Goal: Entertainment & Leisure: Consume media (video, audio)

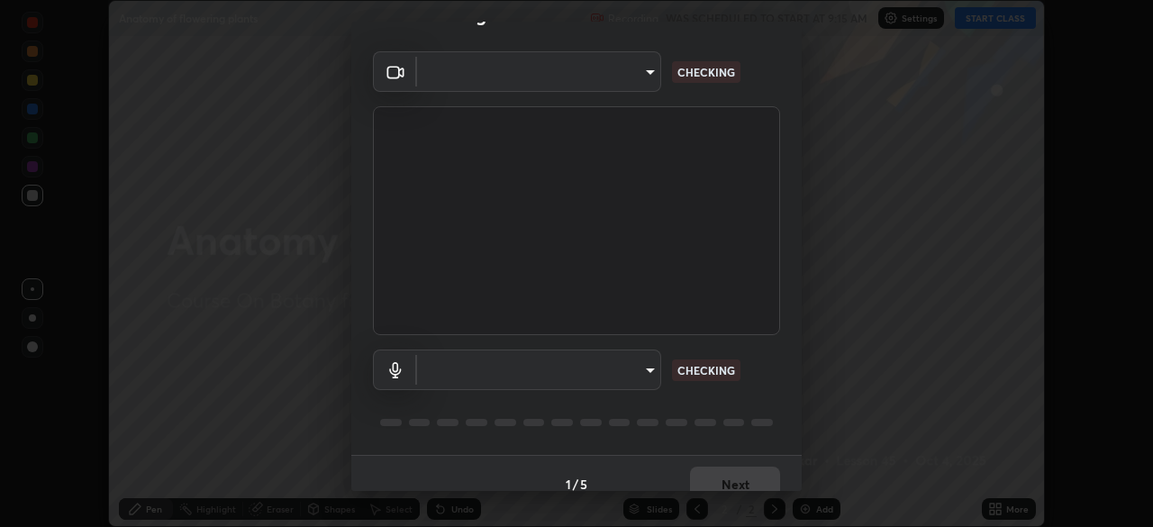
scroll to position [64, 0]
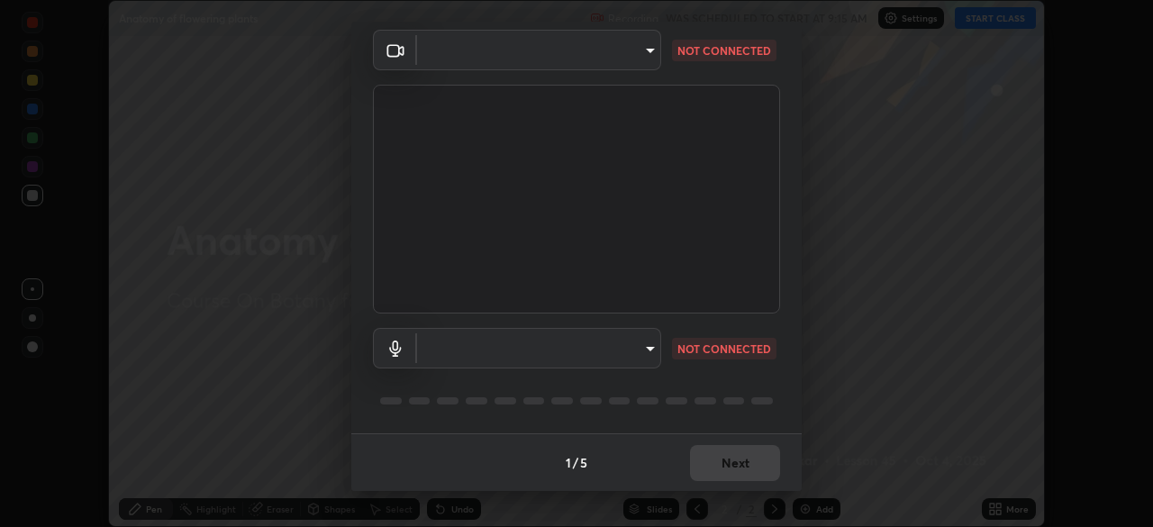
type input "846d0ba8f5080ab81b5b071cdfefeec17a04dc93fe71064fe08a1f5c66129023"
type input "default"
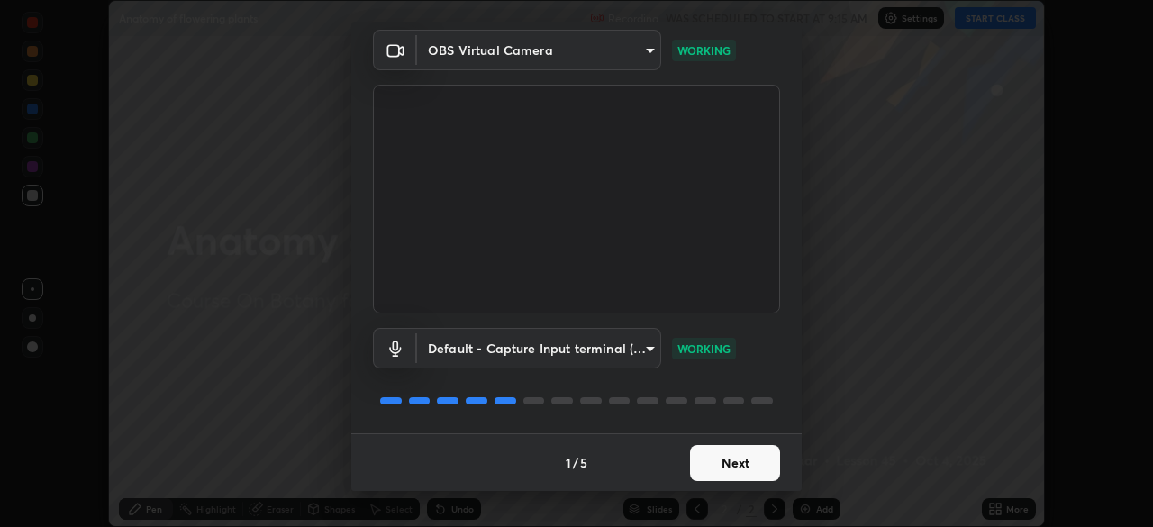
click at [727, 463] on button "Next" at bounding box center [735, 463] width 90 height 36
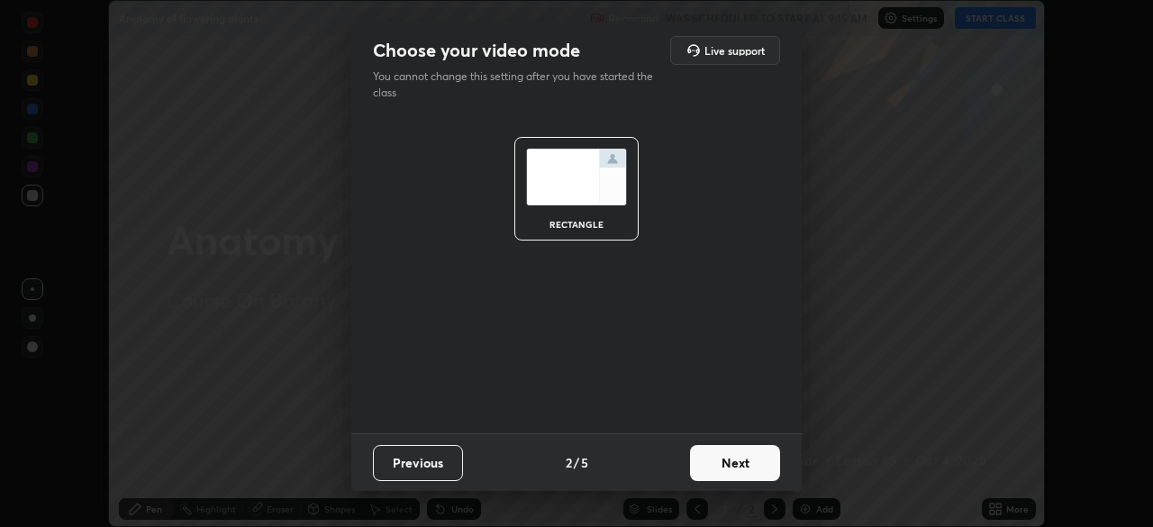
scroll to position [0, 0]
click at [720, 467] on button "Next" at bounding box center [735, 463] width 90 height 36
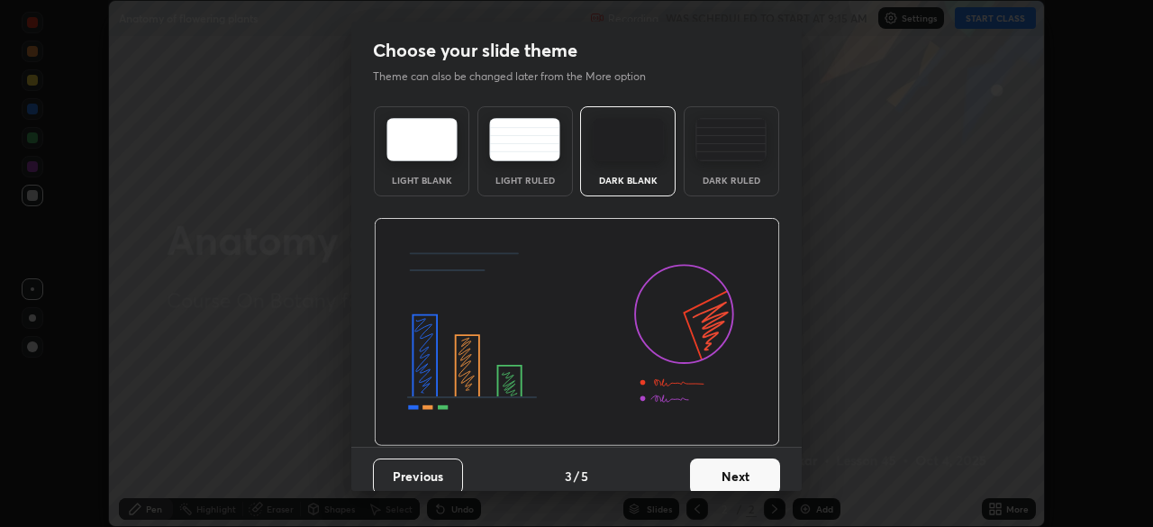
click at [721, 476] on button "Next" at bounding box center [735, 476] width 90 height 36
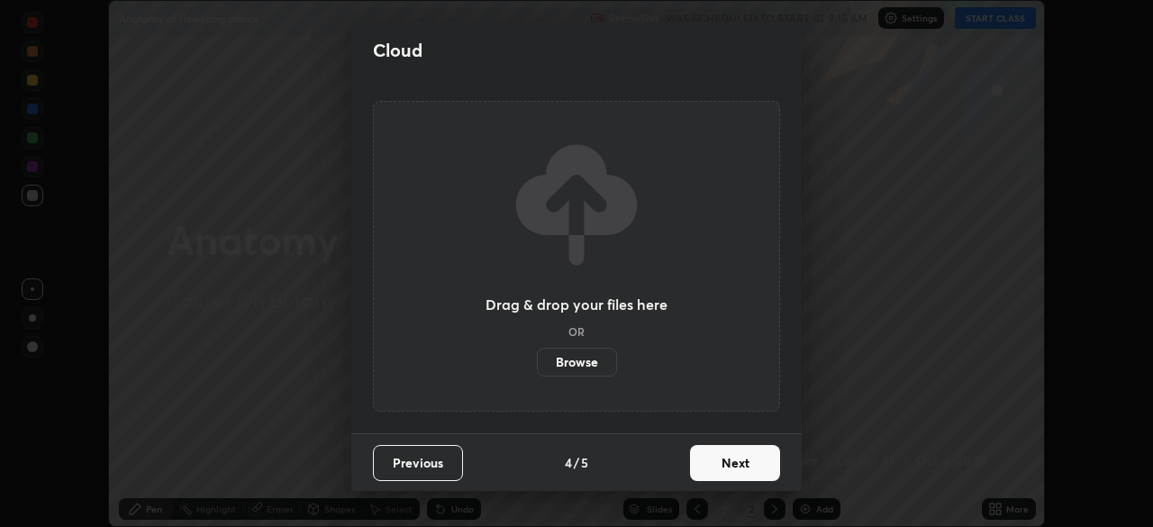
click at [711, 470] on button "Next" at bounding box center [735, 463] width 90 height 36
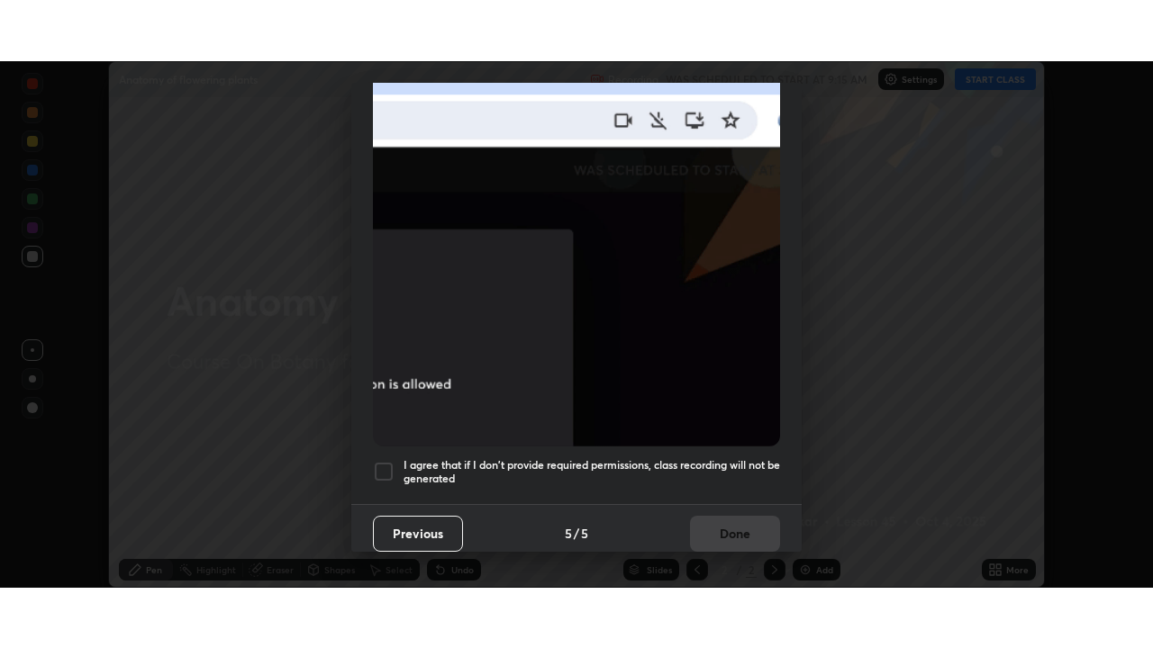
scroll to position [431, 0]
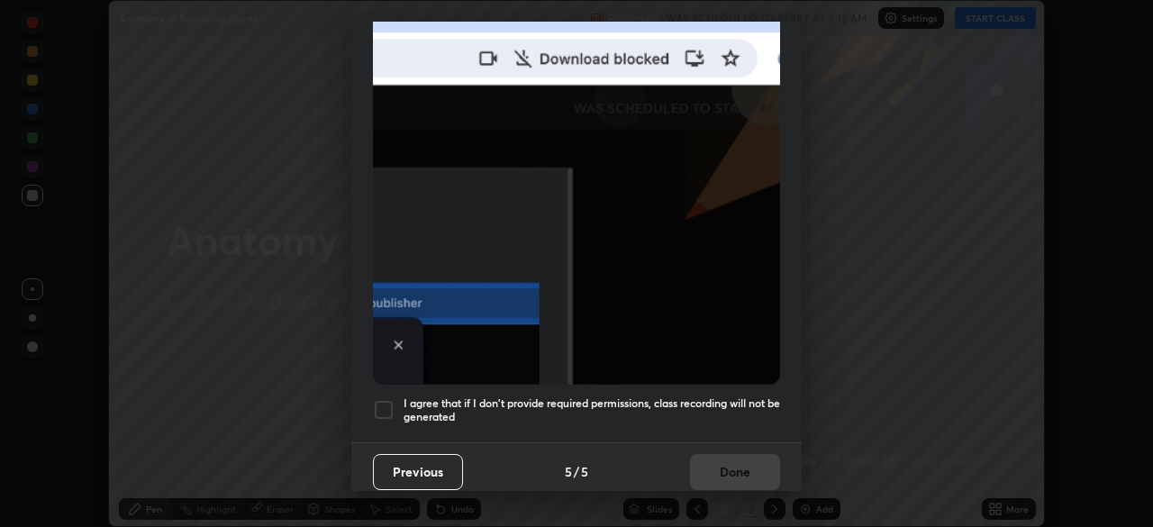
click at [380, 399] on div at bounding box center [384, 410] width 22 height 22
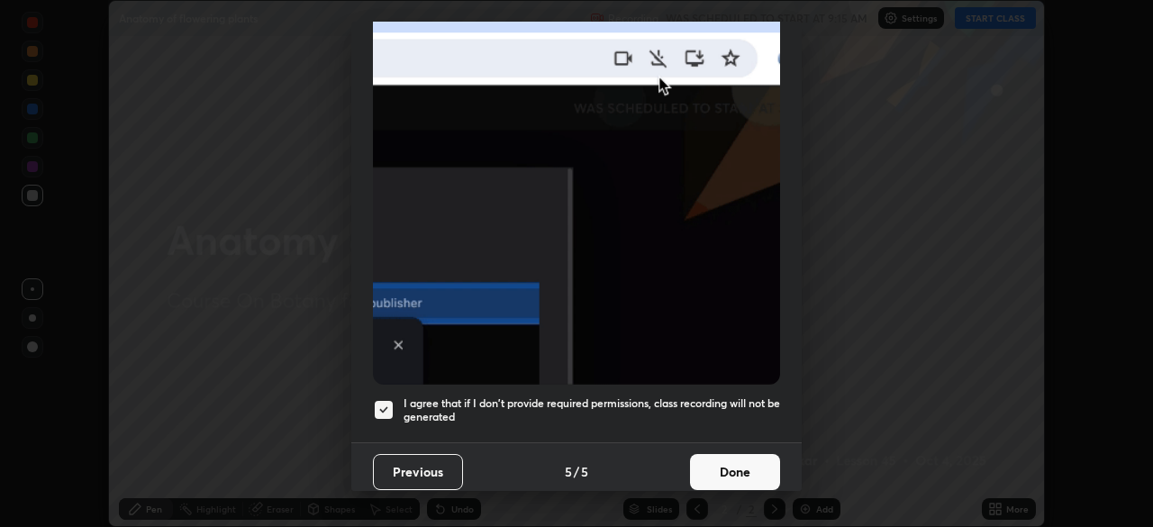
click at [730, 459] on button "Done" at bounding box center [735, 472] width 90 height 36
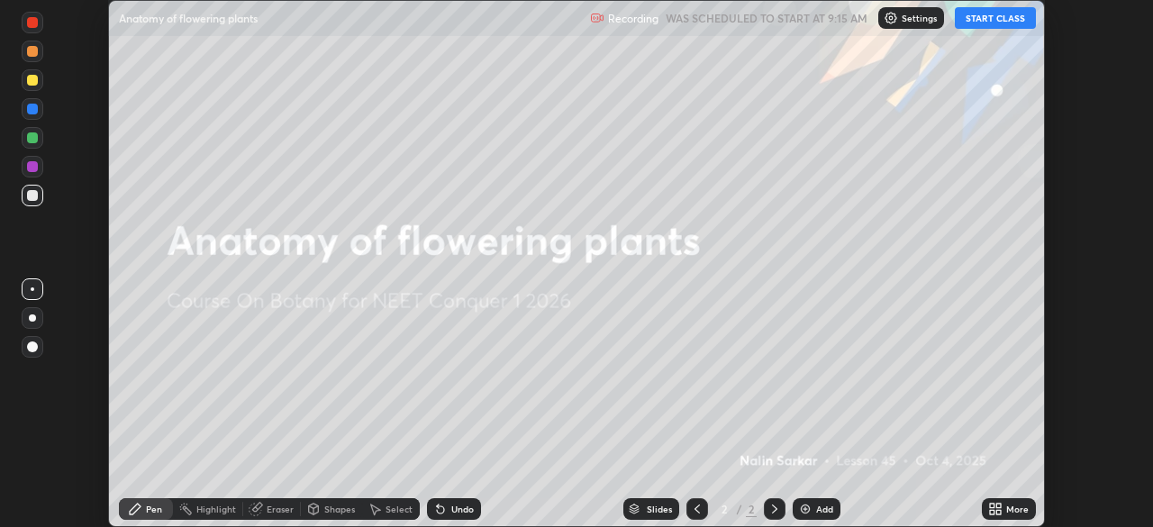
click at [985, 17] on button "START CLASS" at bounding box center [995, 18] width 81 height 22
click at [998, 505] on icon at bounding box center [998, 505] width 5 height 5
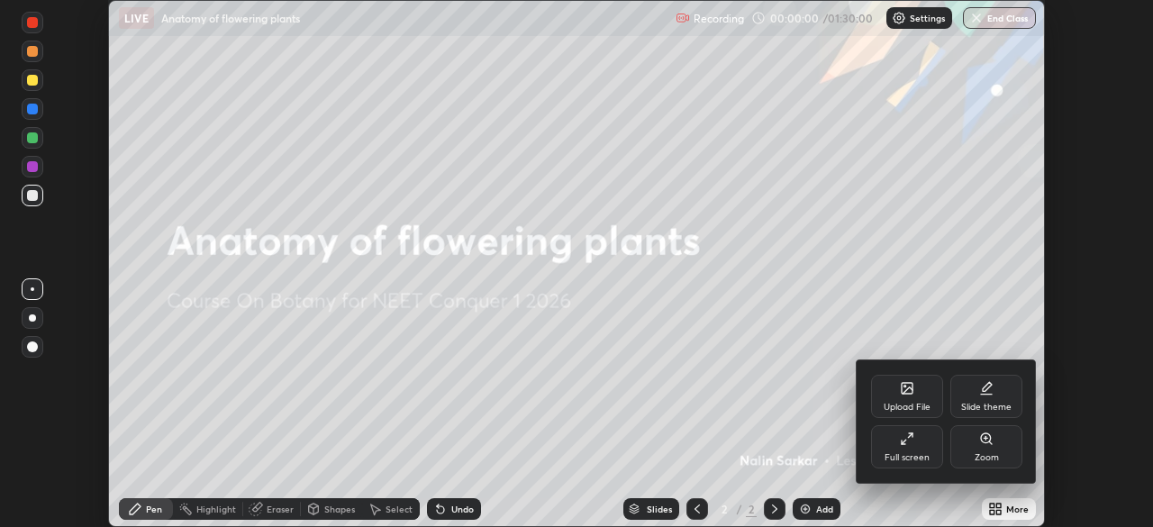
click at [916, 449] on div "Full screen" at bounding box center [907, 446] width 72 height 43
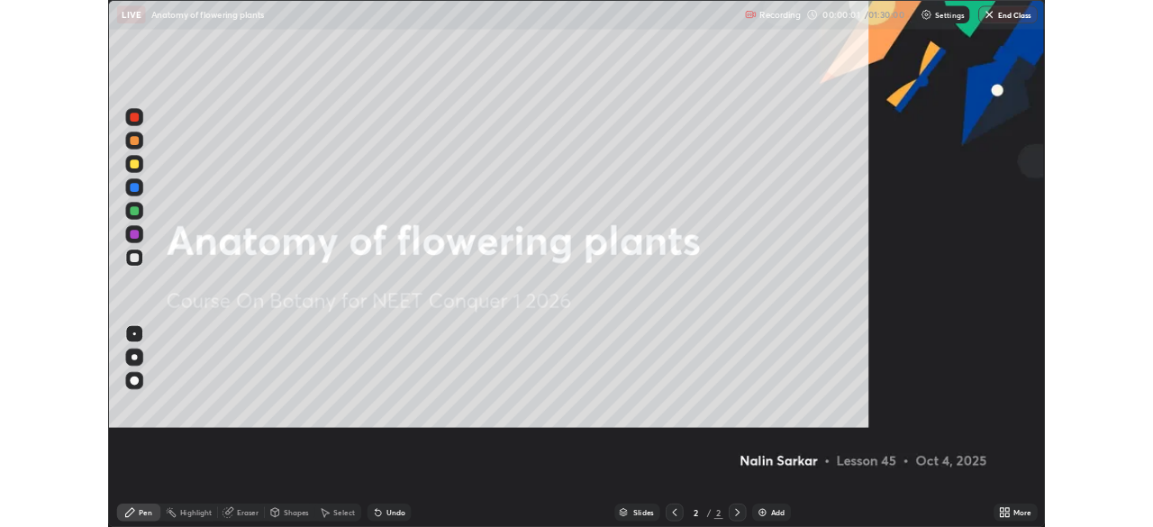
scroll to position [648, 1153]
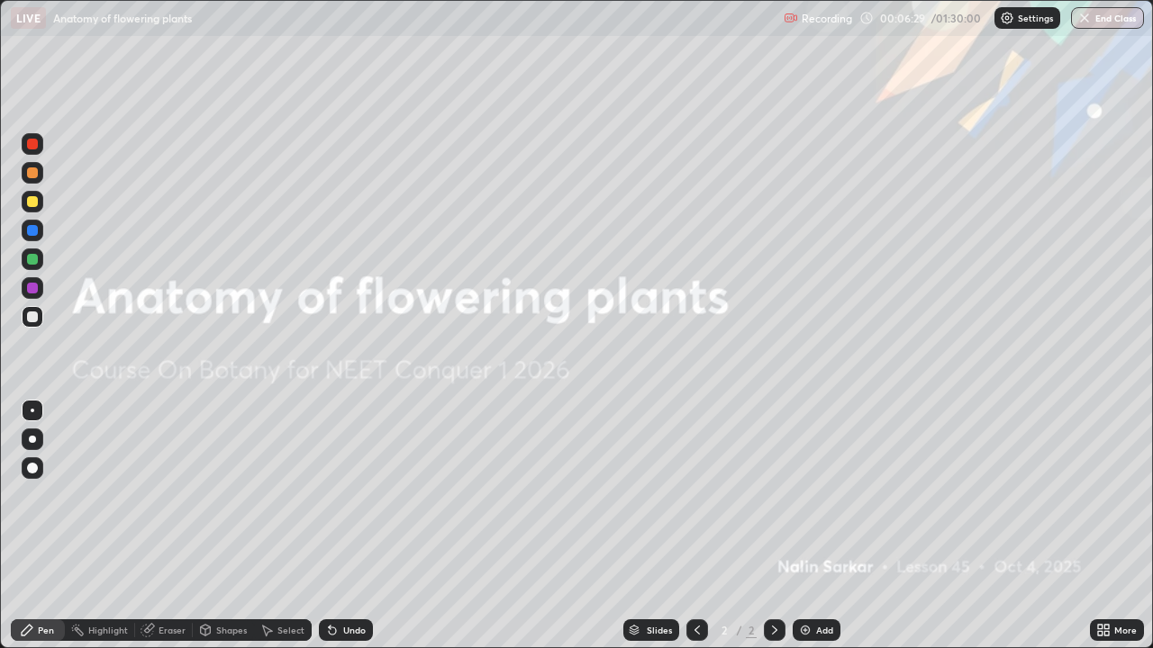
click at [804, 526] on img at bounding box center [805, 630] width 14 height 14
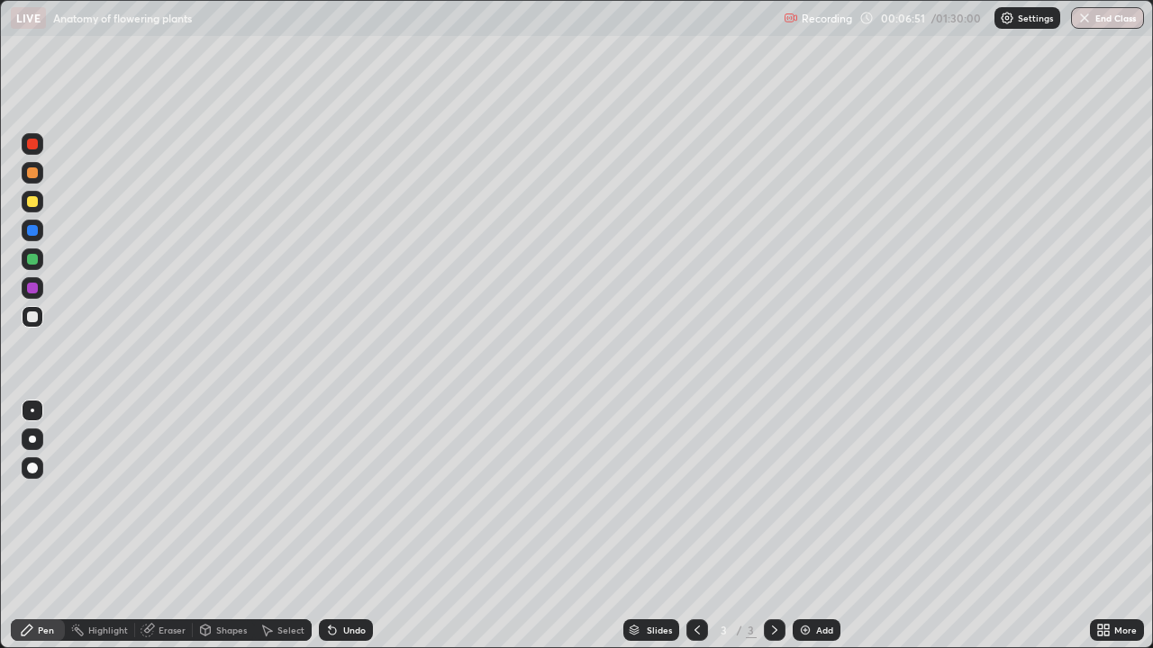
click at [32, 231] on div at bounding box center [32, 230] width 11 height 11
click at [41, 262] on div at bounding box center [33, 260] width 22 height 22
click at [820, 526] on div "Add" at bounding box center [824, 630] width 17 height 9
click at [34, 324] on div at bounding box center [33, 317] width 22 height 22
click at [350, 526] on div "Undo" at bounding box center [354, 630] width 23 height 9
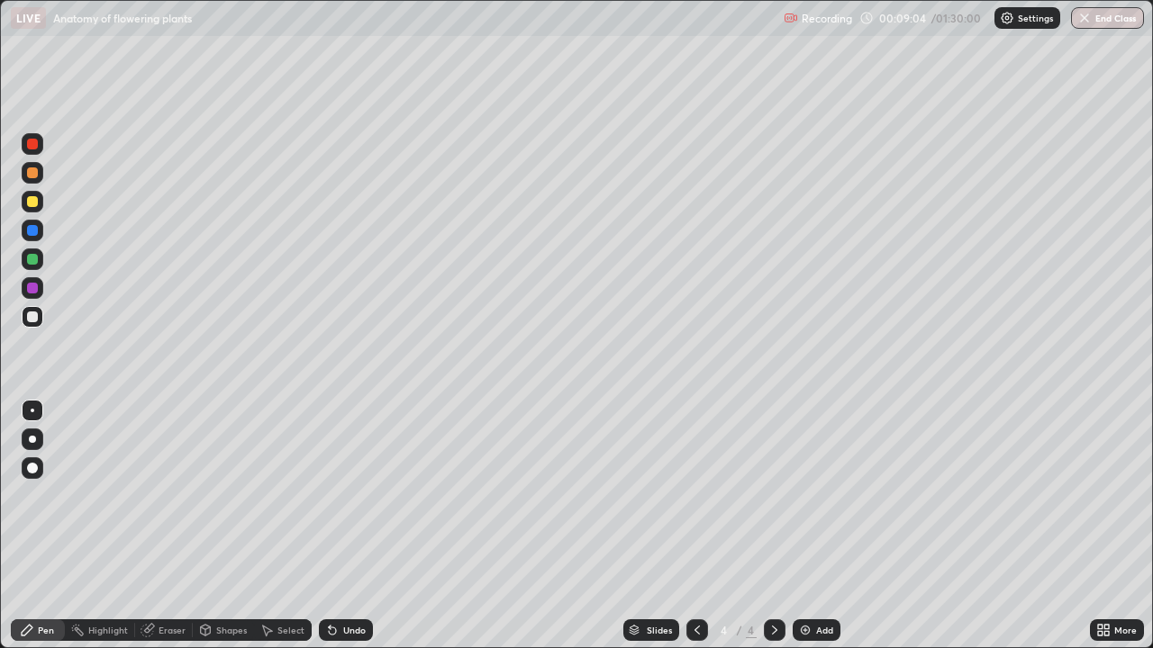
click at [349, 526] on div "Undo" at bounding box center [346, 631] width 54 height 22
click at [354, 526] on div "Undo" at bounding box center [346, 631] width 54 height 22
click at [35, 293] on div at bounding box center [32, 288] width 11 height 11
click at [33, 259] on div at bounding box center [32, 259] width 11 height 11
click at [336, 526] on icon at bounding box center [332, 630] width 14 height 14
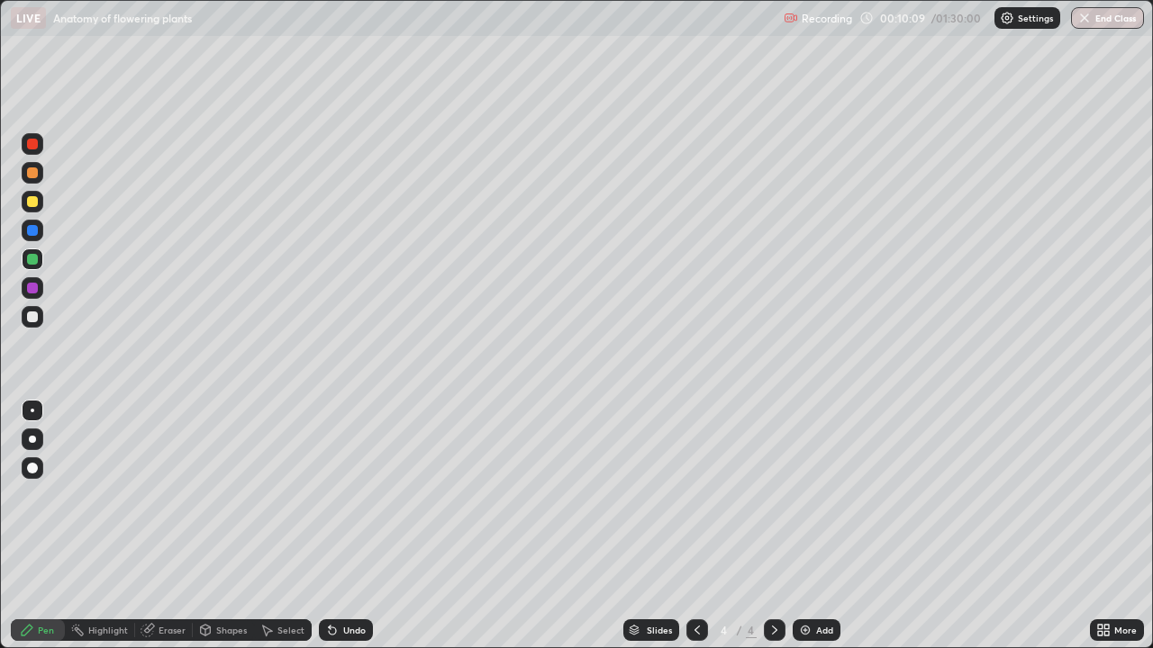
click at [343, 526] on div "Undo" at bounding box center [354, 630] width 23 height 9
click at [344, 526] on div "Undo" at bounding box center [354, 630] width 23 height 9
click at [343, 526] on div "Undo" at bounding box center [354, 630] width 23 height 9
click at [34, 205] on div at bounding box center [32, 201] width 11 height 11
click at [31, 260] on div at bounding box center [32, 259] width 11 height 11
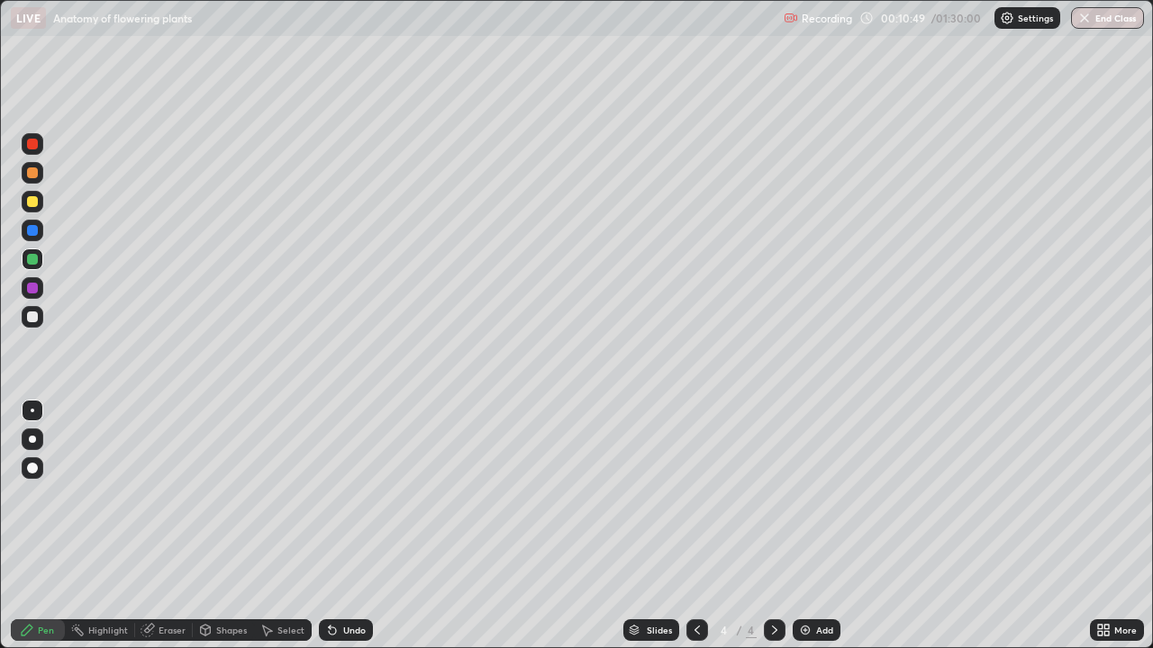
click at [37, 316] on div at bounding box center [32, 317] width 11 height 11
click at [695, 526] on icon at bounding box center [697, 630] width 14 height 14
click at [773, 526] on icon at bounding box center [774, 630] width 14 height 14
click at [809, 526] on img at bounding box center [805, 630] width 14 height 14
click at [34, 263] on div at bounding box center [32, 259] width 11 height 11
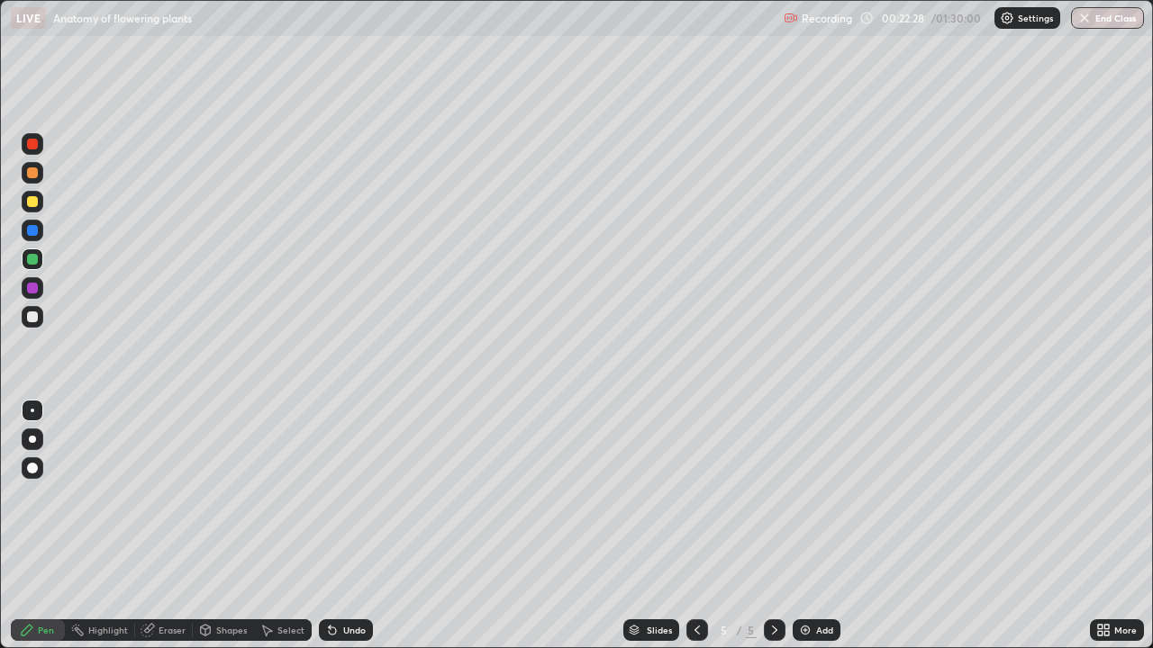
click at [285, 526] on div "Select" at bounding box center [283, 631] width 58 height 22
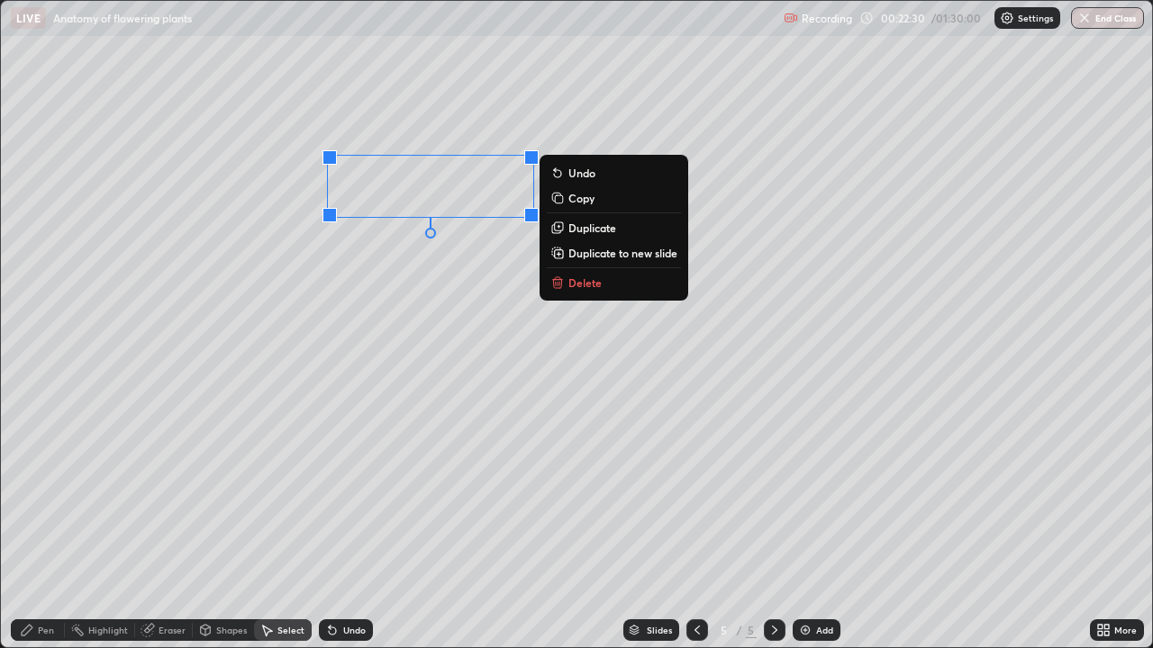
click at [596, 234] on p "Duplicate" at bounding box center [592, 228] width 48 height 14
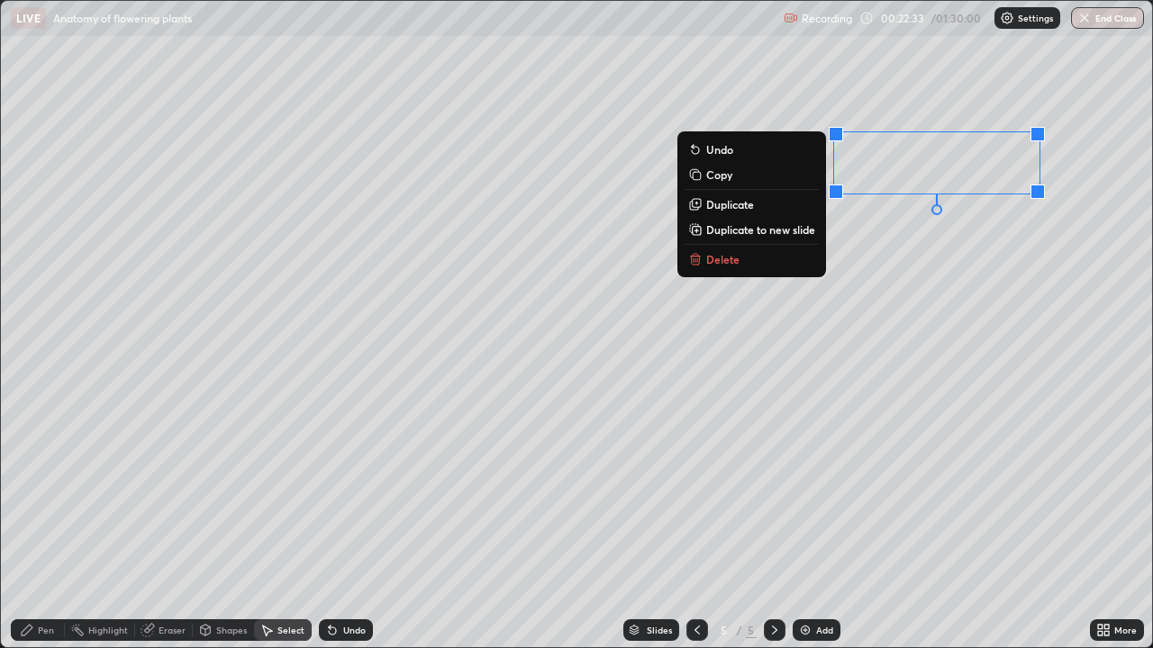
click at [875, 256] on div "0 ° Undo Copy Duplicate Duplicate to new slide Delete" at bounding box center [576, 324] width 1151 height 647
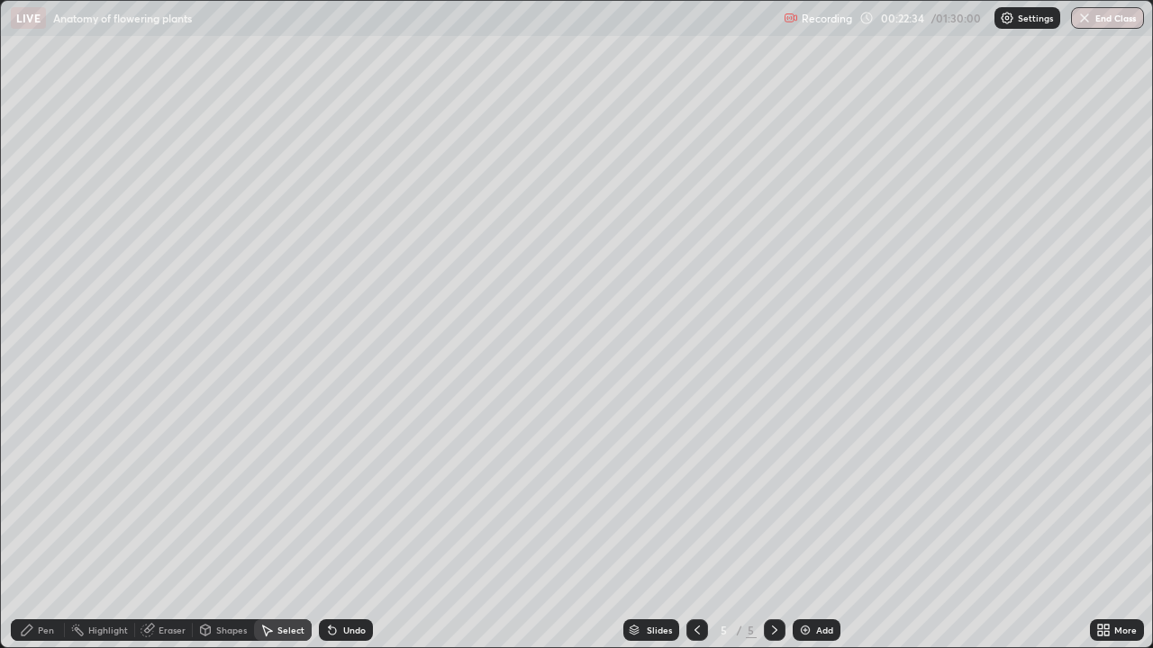
click at [170, 526] on div "Eraser" at bounding box center [171, 630] width 27 height 9
click at [49, 526] on div "Pen" at bounding box center [46, 630] width 16 height 9
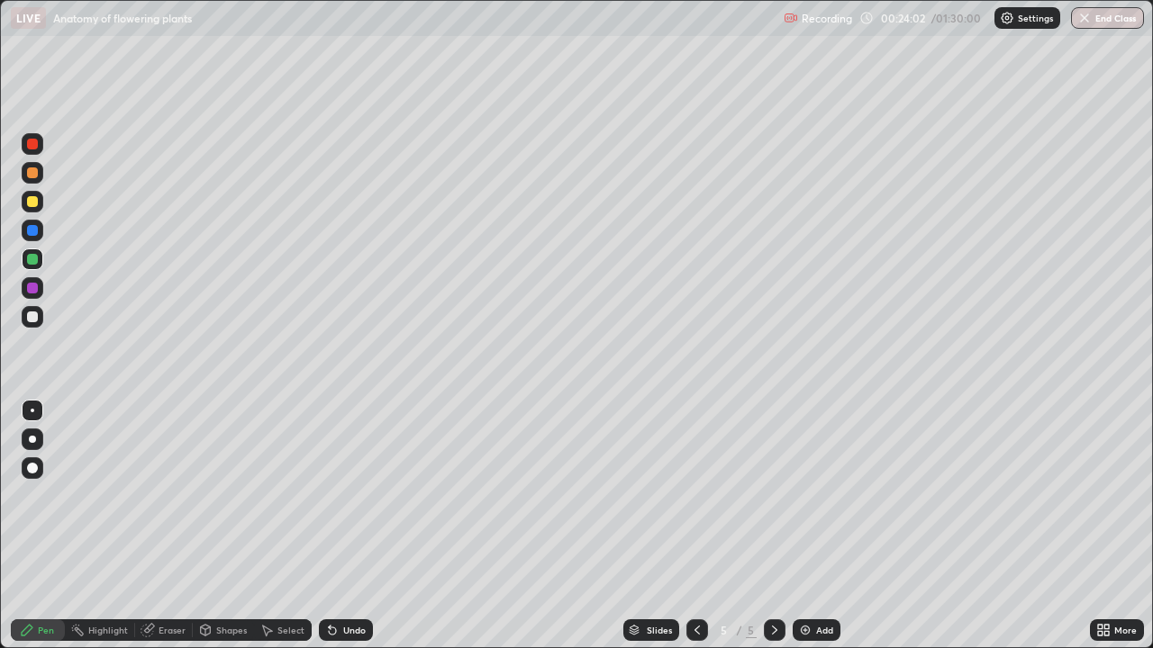
click at [30, 291] on div at bounding box center [32, 288] width 11 height 11
click at [33, 259] on div at bounding box center [32, 259] width 11 height 11
click at [35, 289] on div at bounding box center [32, 288] width 11 height 11
click at [36, 317] on div at bounding box center [32, 317] width 11 height 11
click at [774, 526] on div at bounding box center [775, 631] width 22 height 22
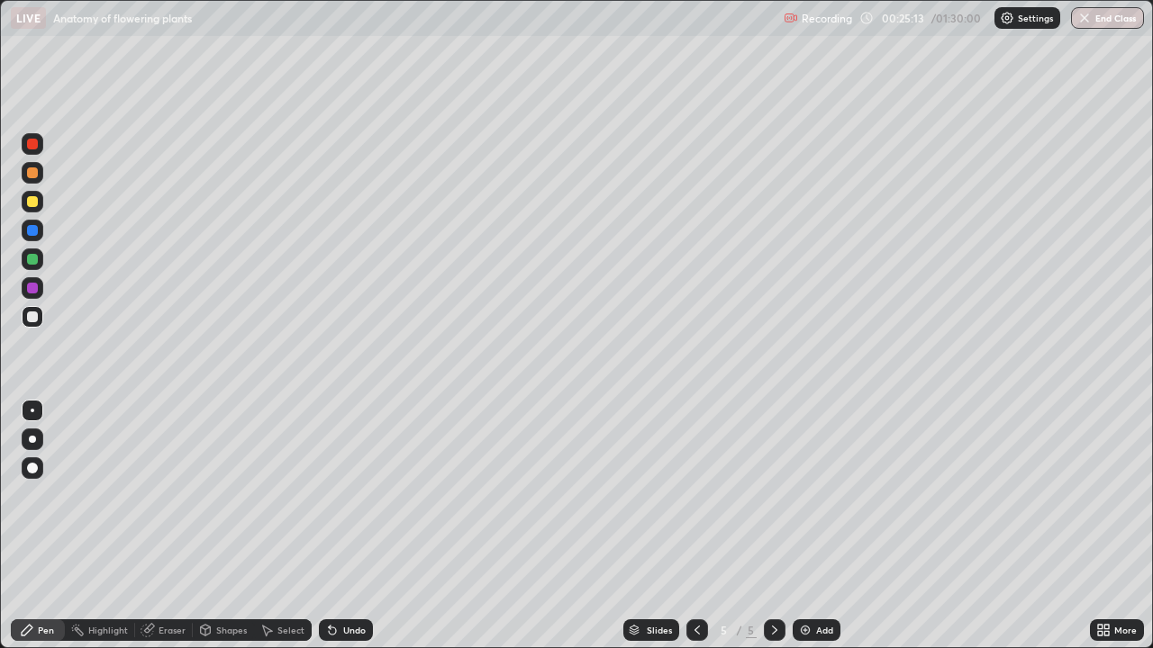
click at [819, 526] on div "Add" at bounding box center [824, 630] width 17 height 9
click at [204, 526] on icon at bounding box center [206, 629] width 10 height 3
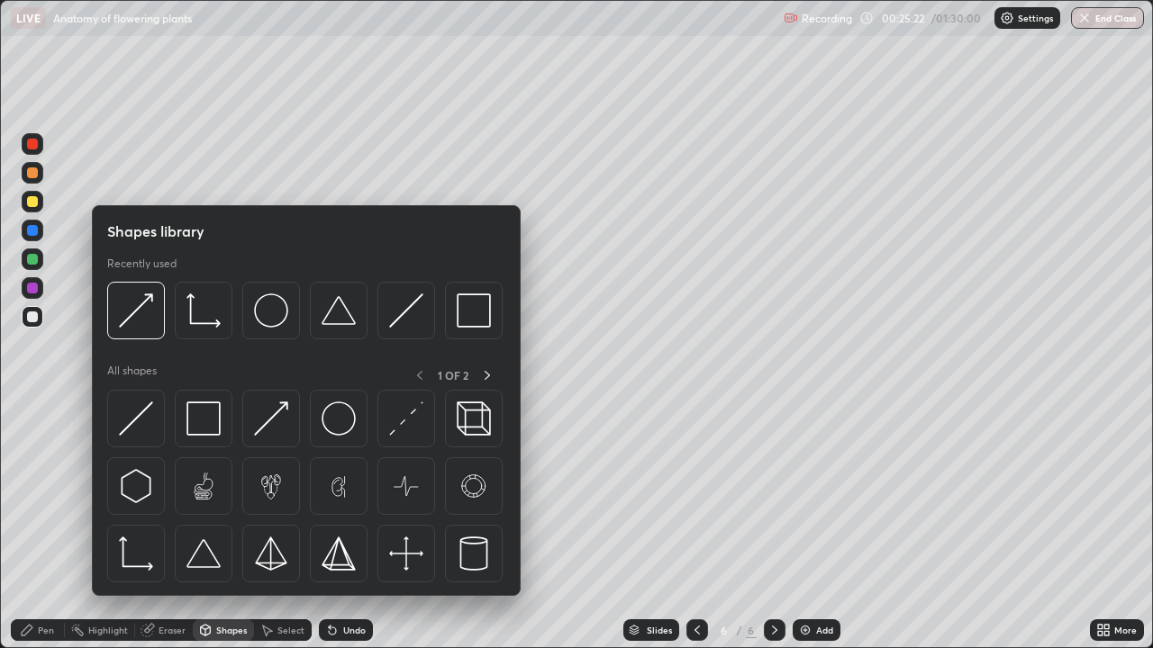
click at [44, 526] on div "Pen" at bounding box center [46, 630] width 16 height 9
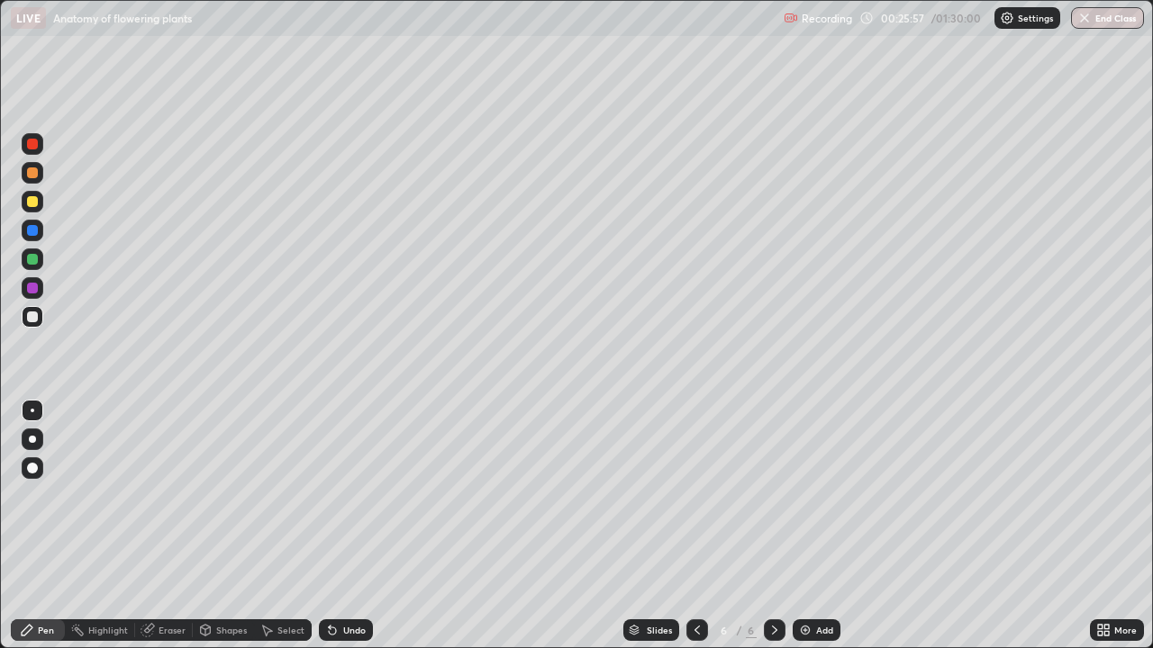
click at [36, 260] on div at bounding box center [32, 259] width 11 height 11
click at [33, 206] on div at bounding box center [32, 201] width 11 height 11
click at [695, 526] on icon at bounding box center [696, 630] width 5 height 9
click at [773, 526] on icon at bounding box center [774, 630] width 14 height 14
click at [813, 526] on div "Add" at bounding box center [816, 631] width 48 height 22
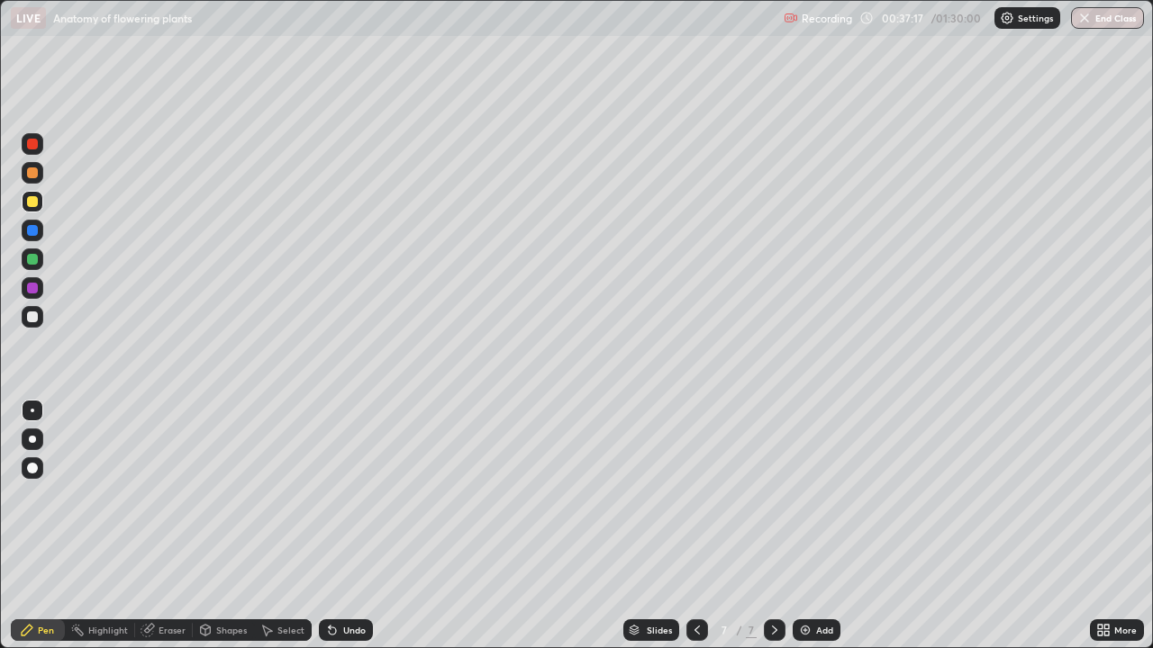
click at [230, 526] on div "Shapes" at bounding box center [231, 630] width 31 height 9
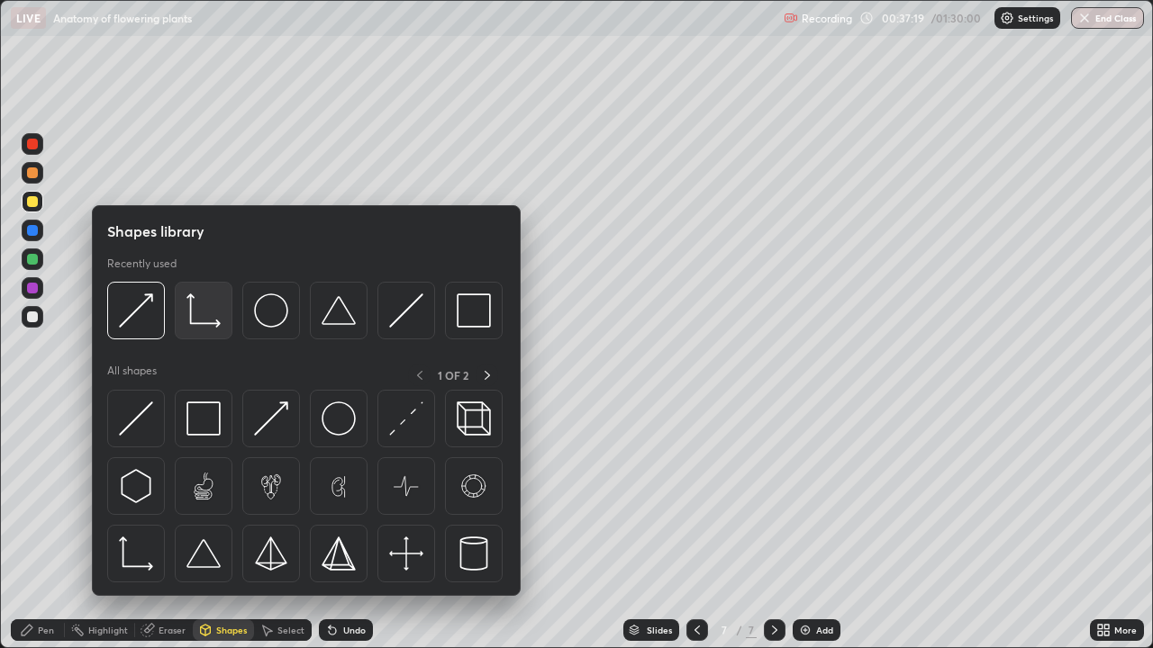
click at [206, 316] on img at bounding box center [203, 311] width 34 height 34
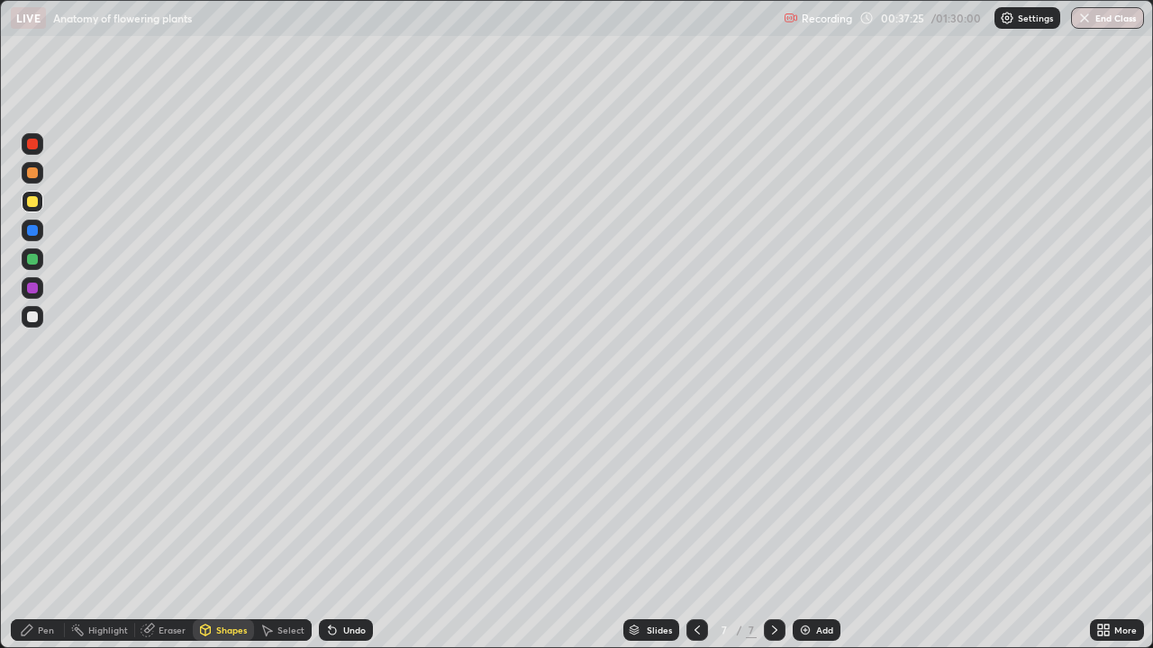
click at [346, 526] on div "Undo" at bounding box center [346, 631] width 54 height 22
click at [277, 526] on div "Select" at bounding box center [290, 630] width 27 height 9
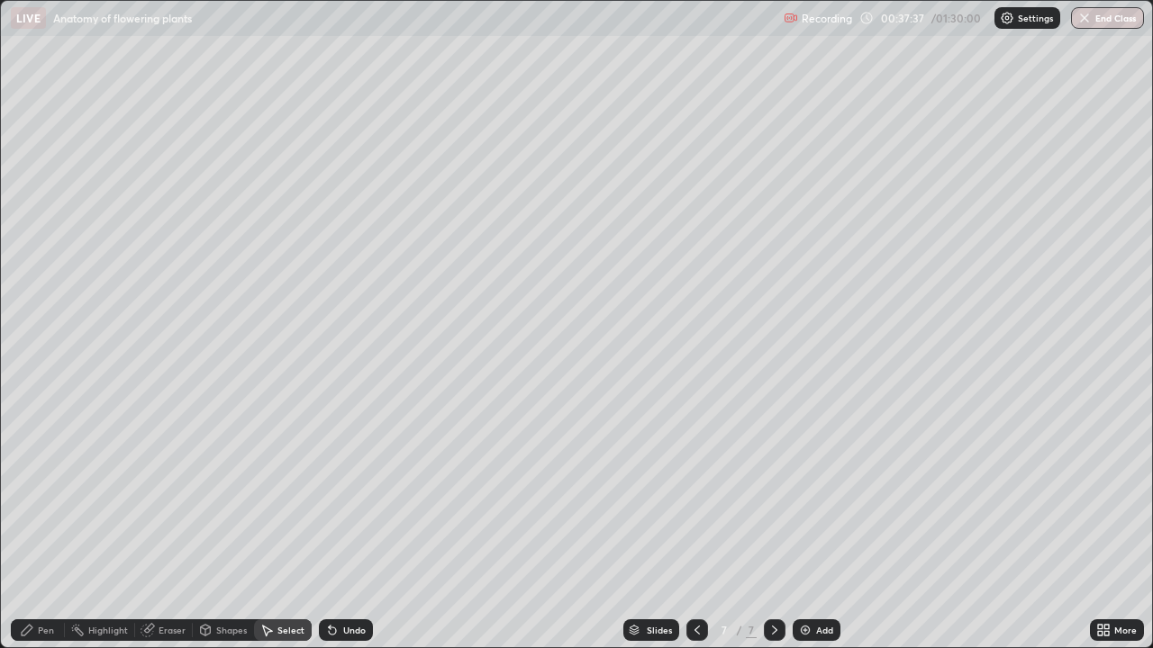
click at [347, 526] on div "Undo" at bounding box center [354, 630] width 23 height 9
click at [204, 526] on icon at bounding box center [206, 629] width 10 height 3
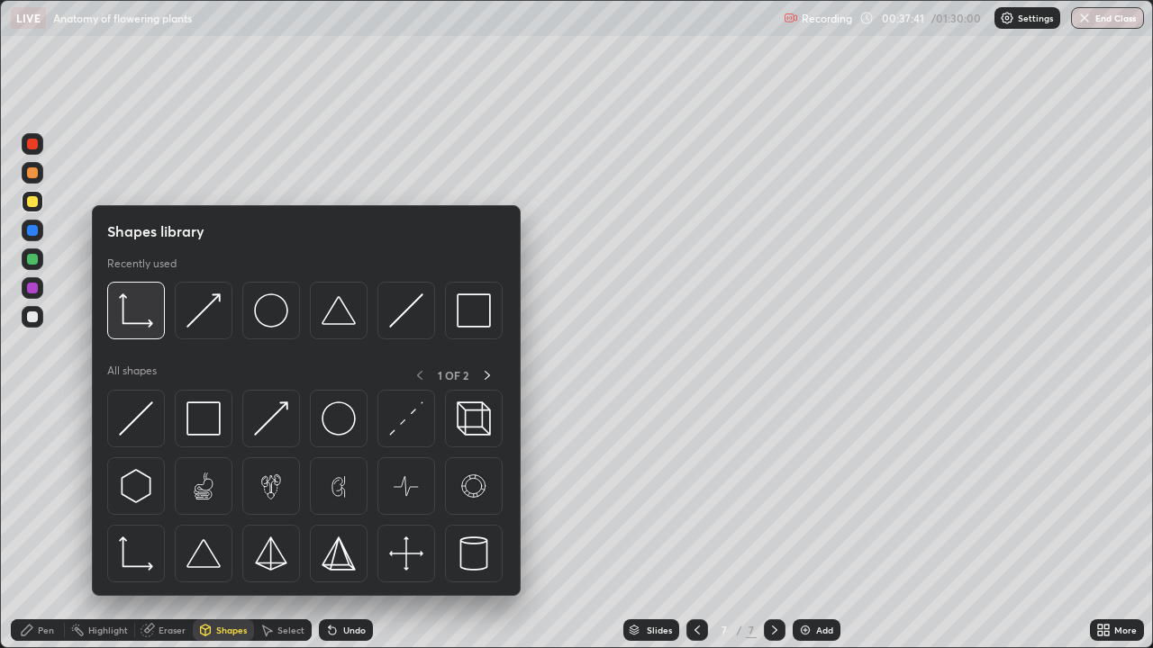
click at [140, 319] on img at bounding box center [136, 311] width 34 height 34
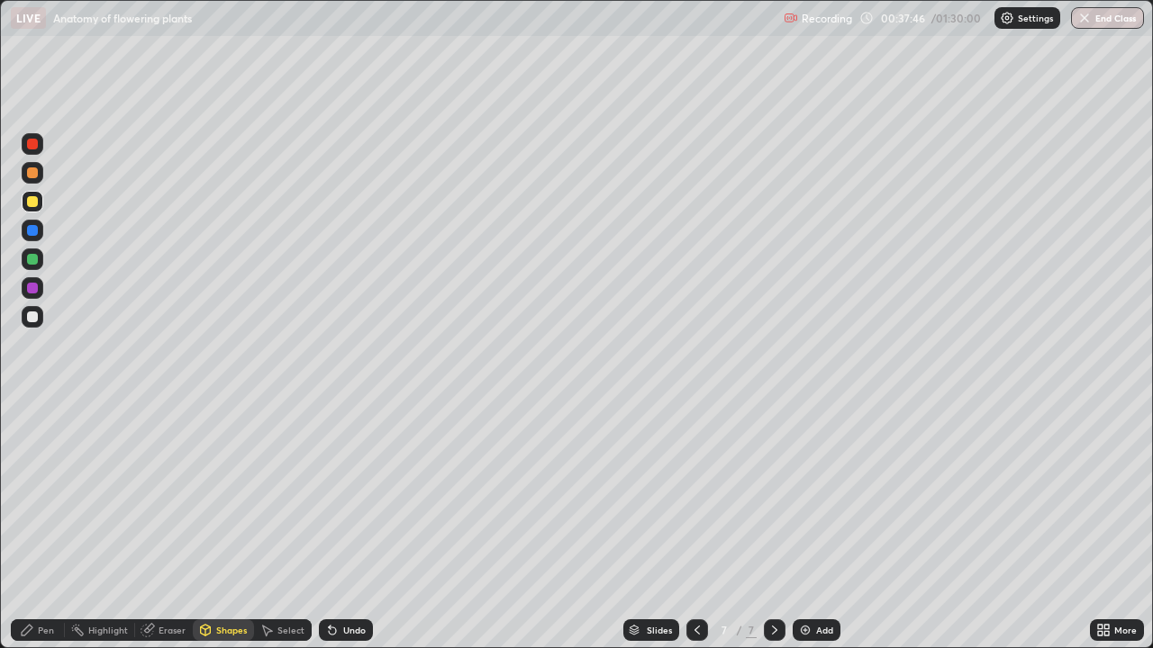
click at [278, 526] on div "Select" at bounding box center [290, 630] width 27 height 9
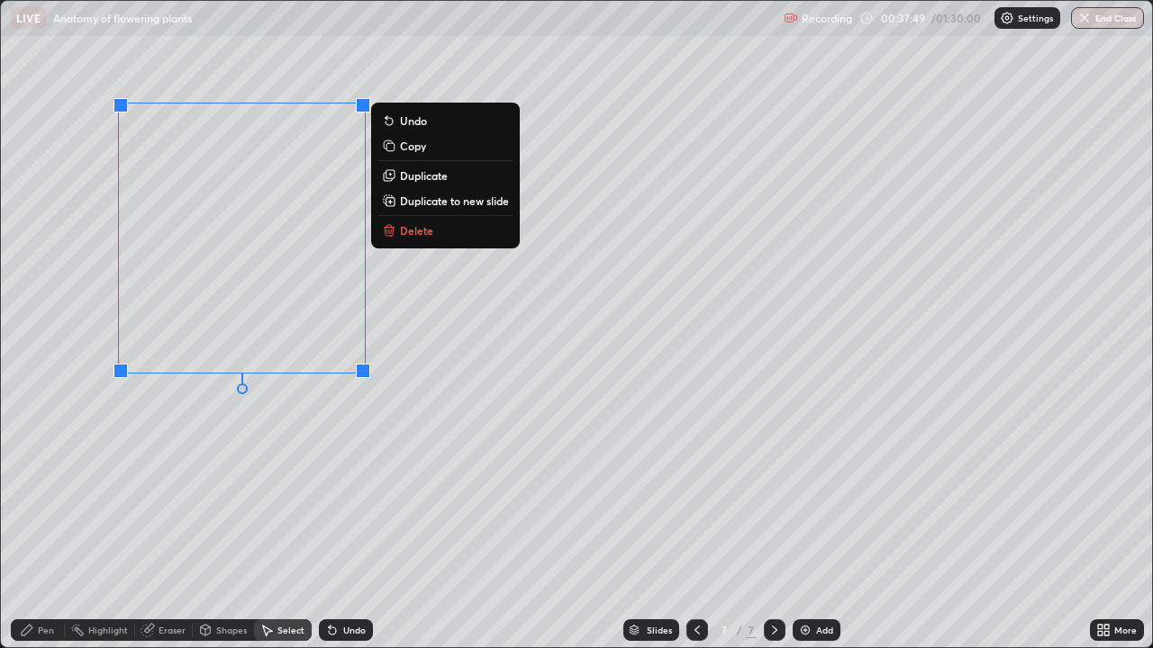
click at [422, 173] on p "Duplicate" at bounding box center [424, 175] width 48 height 14
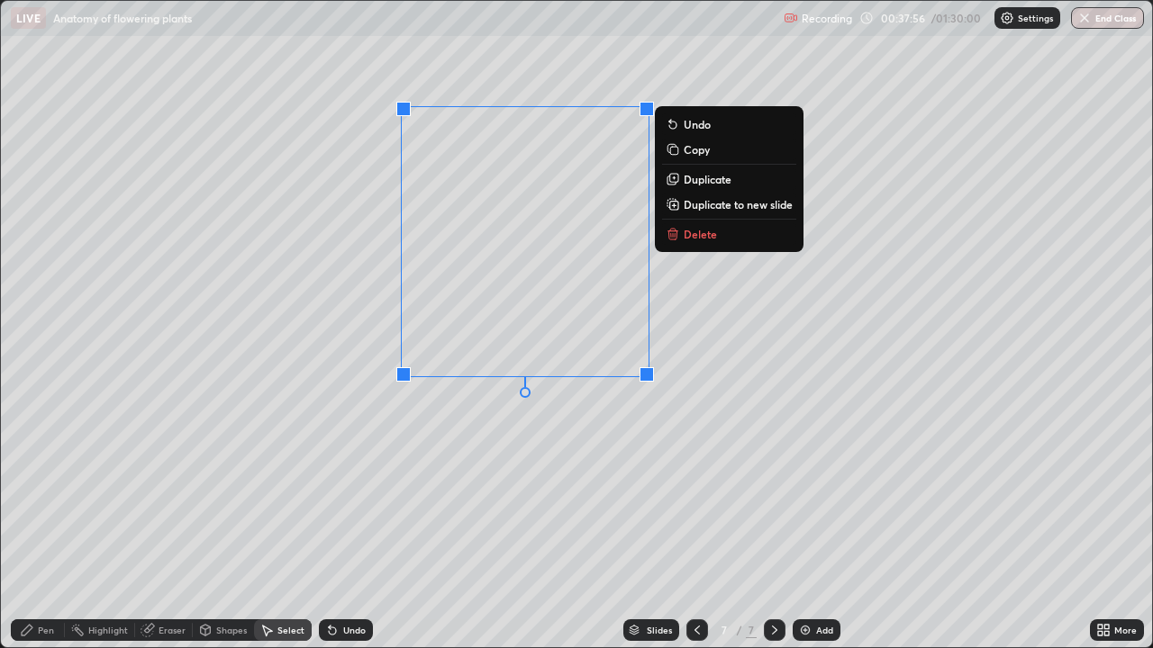
click at [702, 178] on p "Duplicate" at bounding box center [708, 179] width 48 height 14
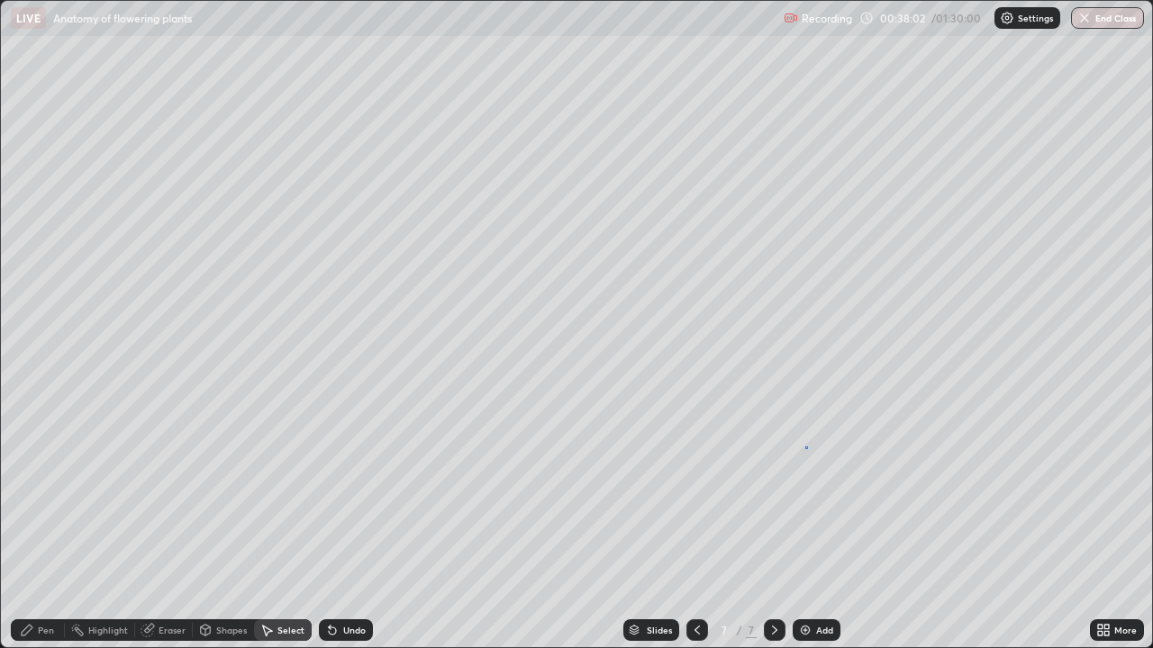
click at [806, 447] on div "0 ° Undo Copy Duplicate Duplicate to new slide Delete" at bounding box center [576, 324] width 1151 height 647
click at [49, 526] on div "Pen" at bounding box center [46, 630] width 16 height 9
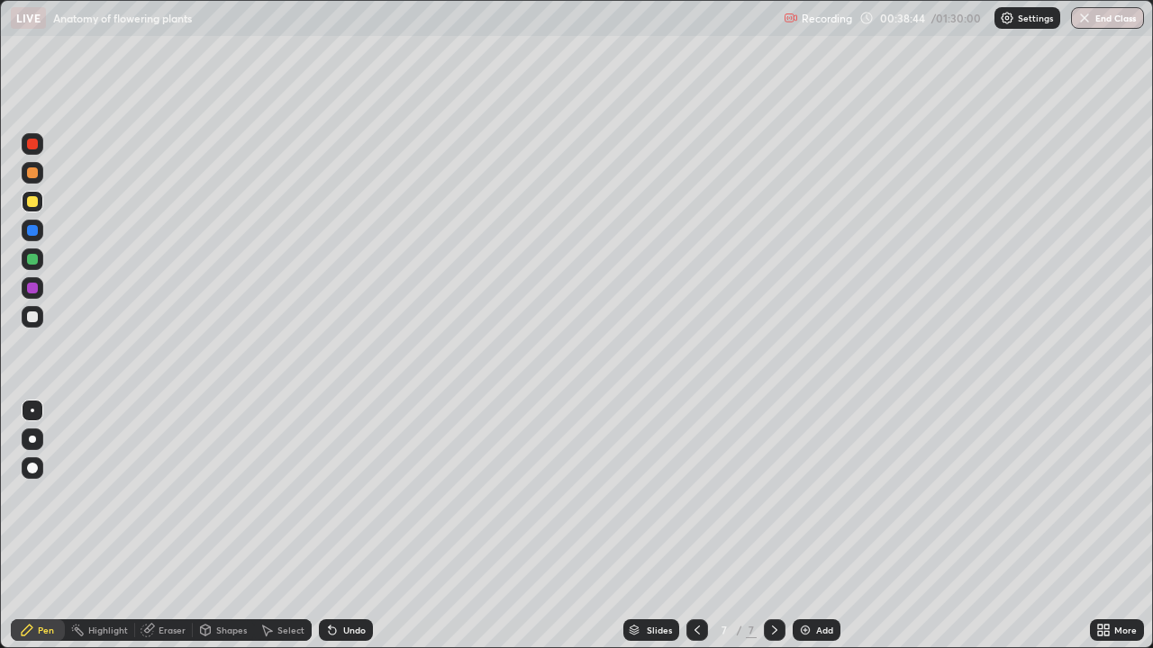
click at [31, 320] on div at bounding box center [32, 317] width 11 height 11
click at [336, 526] on icon at bounding box center [332, 630] width 14 height 14
click at [330, 526] on icon at bounding box center [332, 631] width 7 height 7
click at [331, 526] on icon at bounding box center [332, 631] width 7 height 7
click at [333, 526] on icon at bounding box center [332, 630] width 14 height 14
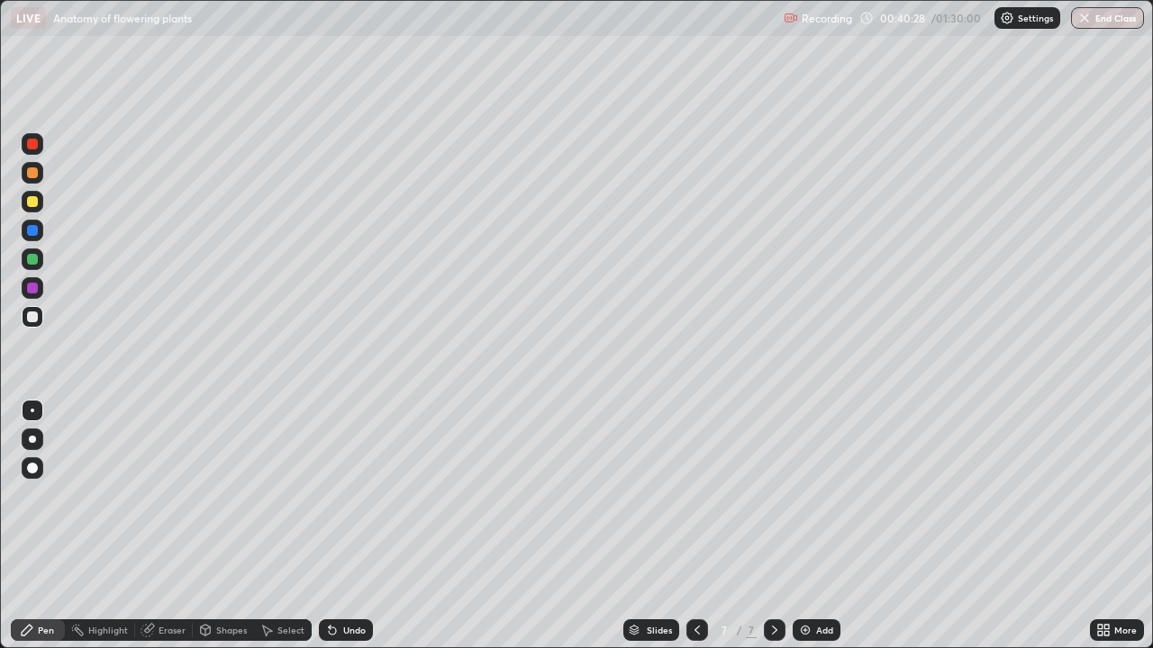
click at [358, 526] on div "Undo" at bounding box center [354, 630] width 23 height 9
click at [171, 526] on div "Eraser" at bounding box center [171, 630] width 27 height 9
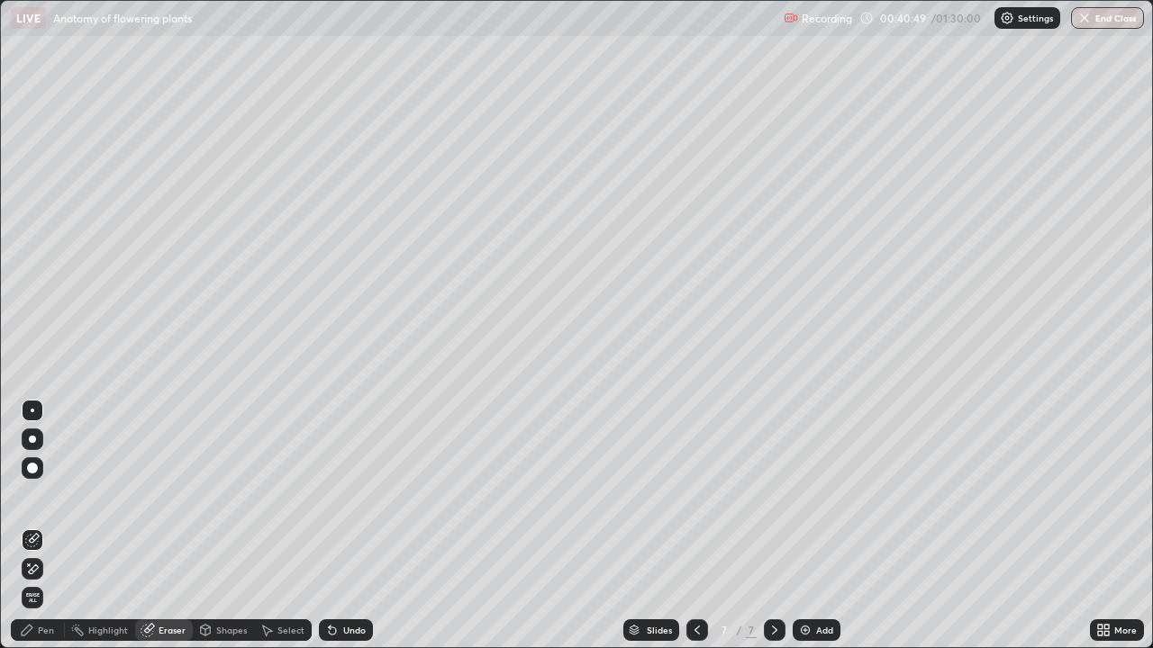
click at [40, 526] on div "Pen" at bounding box center [38, 631] width 54 height 22
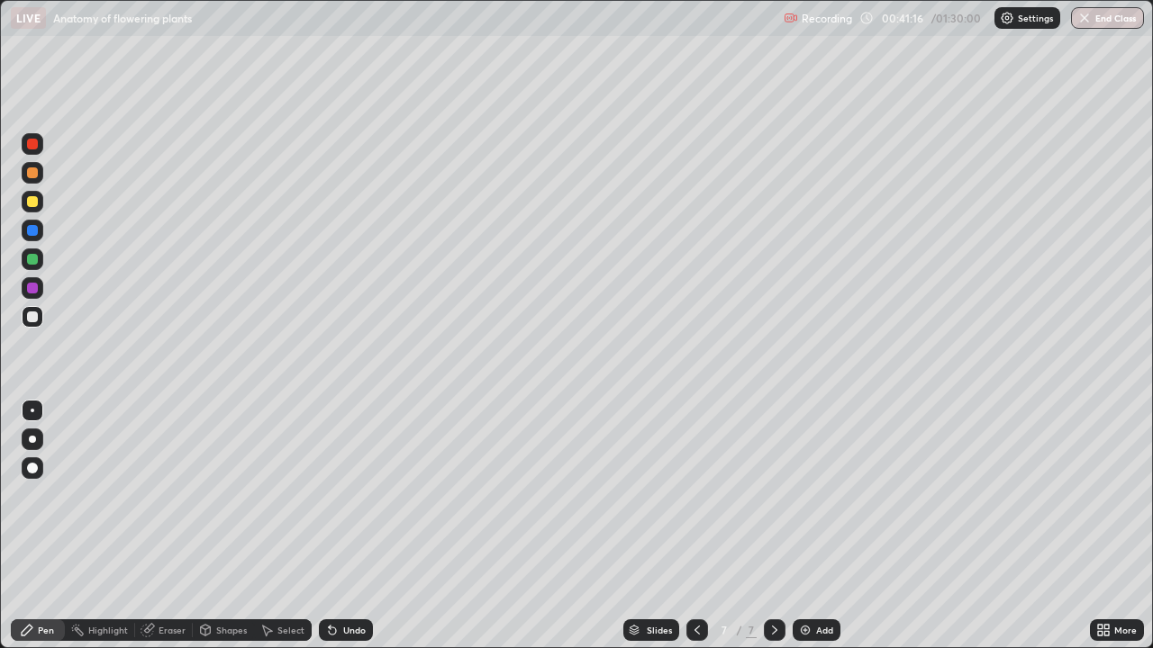
click at [818, 526] on div "Add" at bounding box center [824, 630] width 17 height 9
click at [694, 526] on icon at bounding box center [696, 630] width 5 height 9
click at [351, 526] on div "Undo" at bounding box center [354, 630] width 23 height 9
click at [37, 287] on div at bounding box center [32, 288] width 11 height 11
click at [339, 526] on div "Undo" at bounding box center [346, 631] width 54 height 22
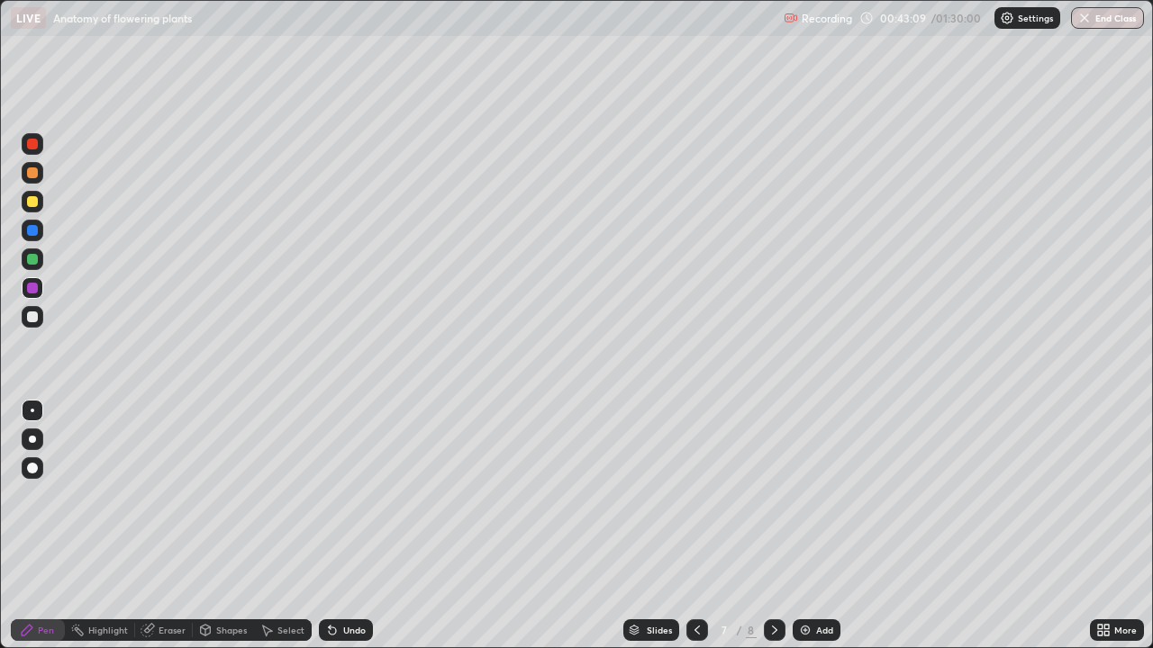
click at [34, 144] on div at bounding box center [32, 144] width 11 height 11
click at [283, 526] on div "Select" at bounding box center [290, 630] width 27 height 9
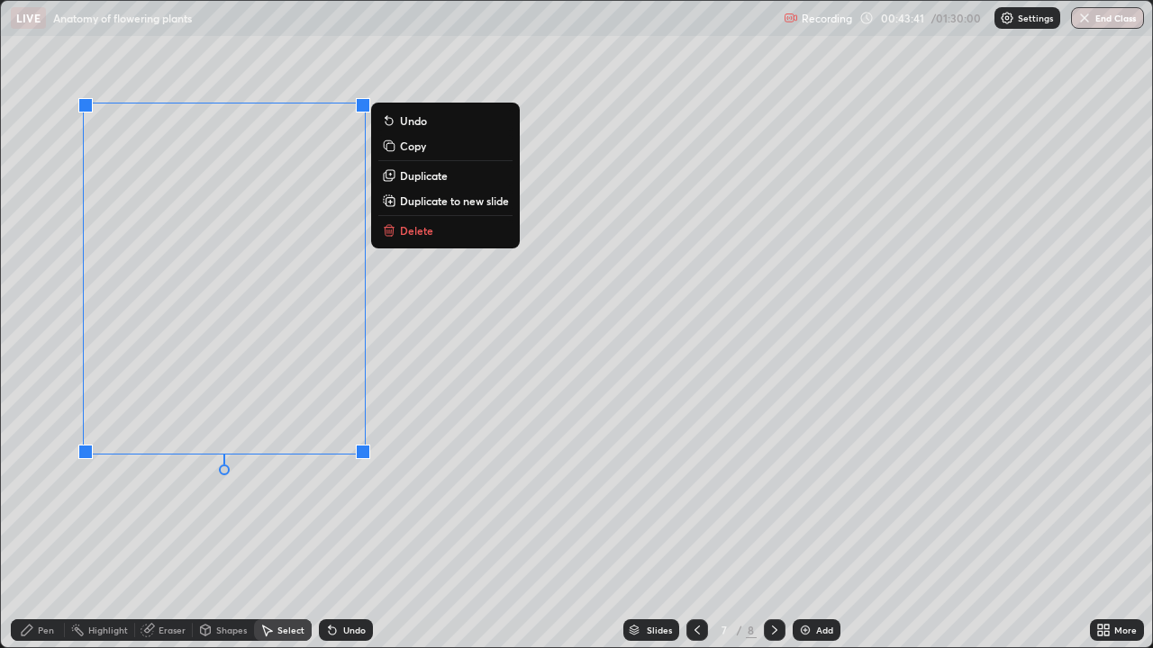
click at [423, 195] on p "Duplicate to new slide" at bounding box center [454, 201] width 109 height 14
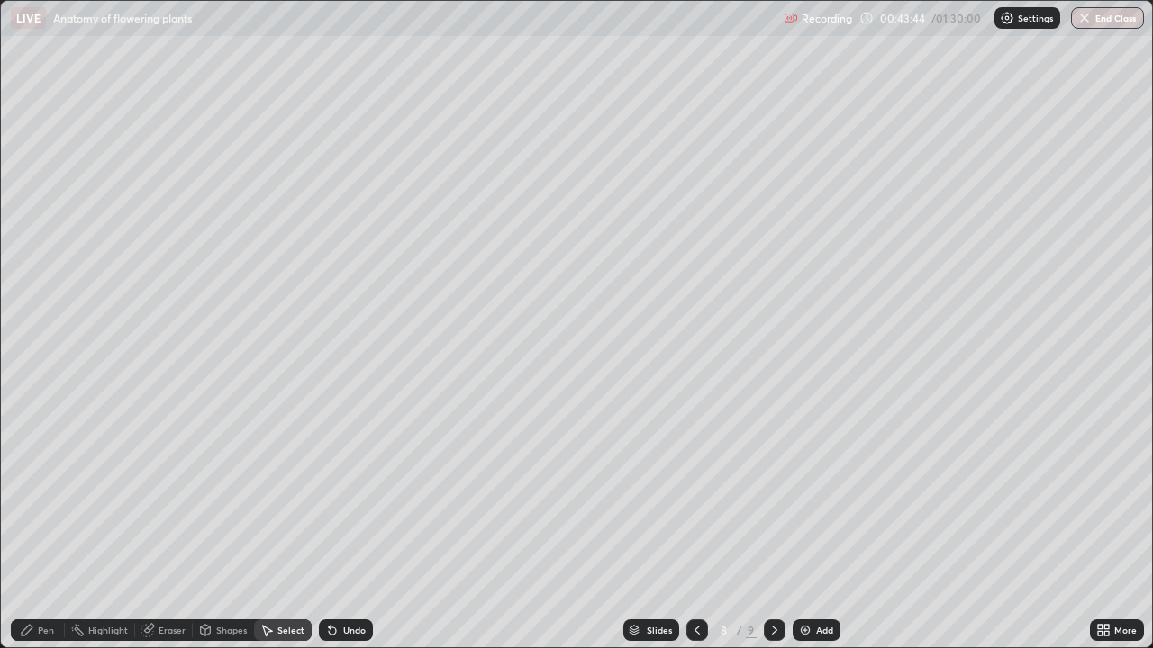
click at [696, 526] on icon at bounding box center [696, 630] width 5 height 9
click at [249, 348] on div "0 ° Undo Copy Duplicate Duplicate to new slide Delete" at bounding box center [576, 324] width 1151 height 647
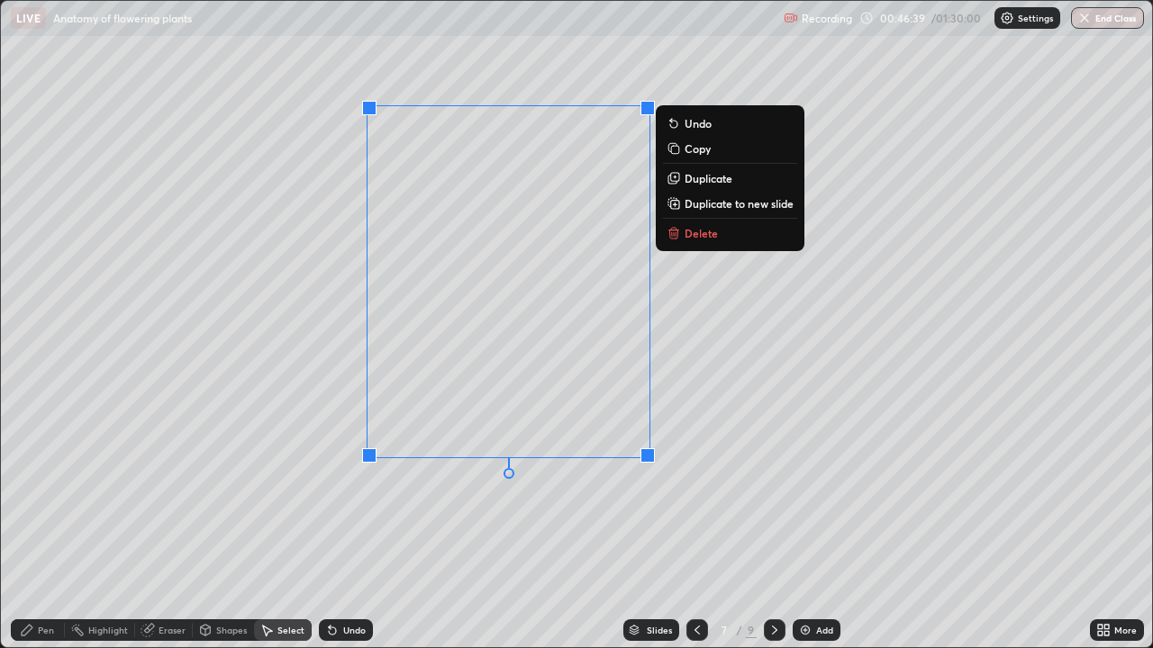
click at [322, 414] on div "0 ° Undo Copy Duplicate Duplicate to new slide Delete" at bounding box center [576, 324] width 1151 height 647
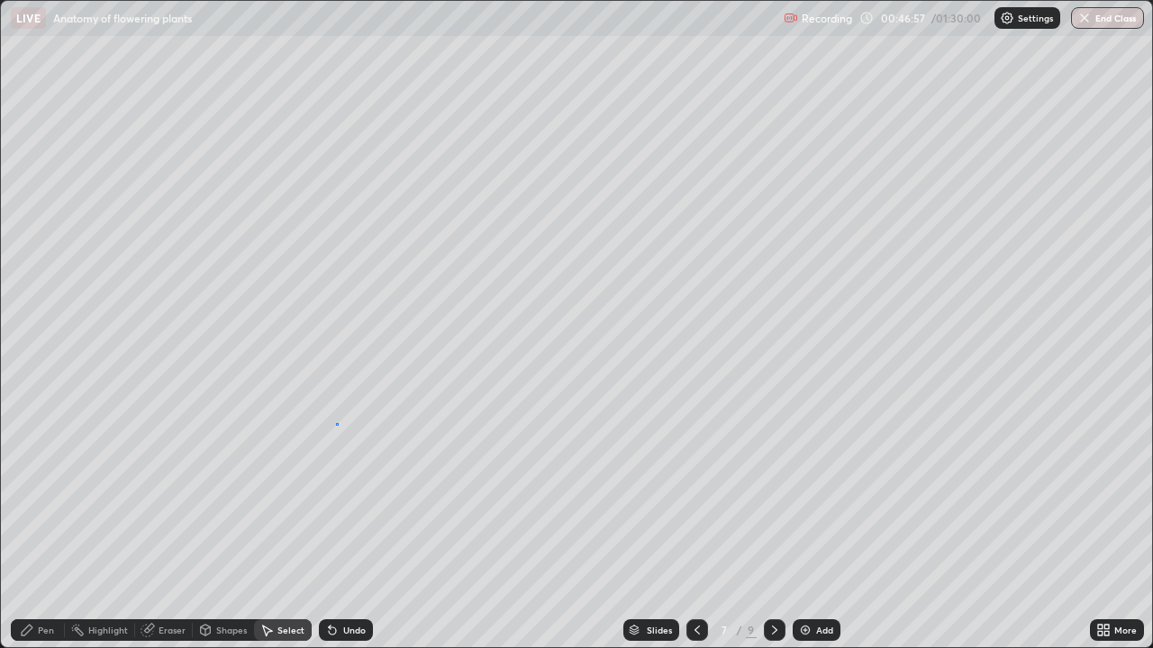
click at [336, 424] on div "0 ° Undo Copy Duplicate Duplicate to new slide Delete" at bounding box center [576, 324] width 1151 height 647
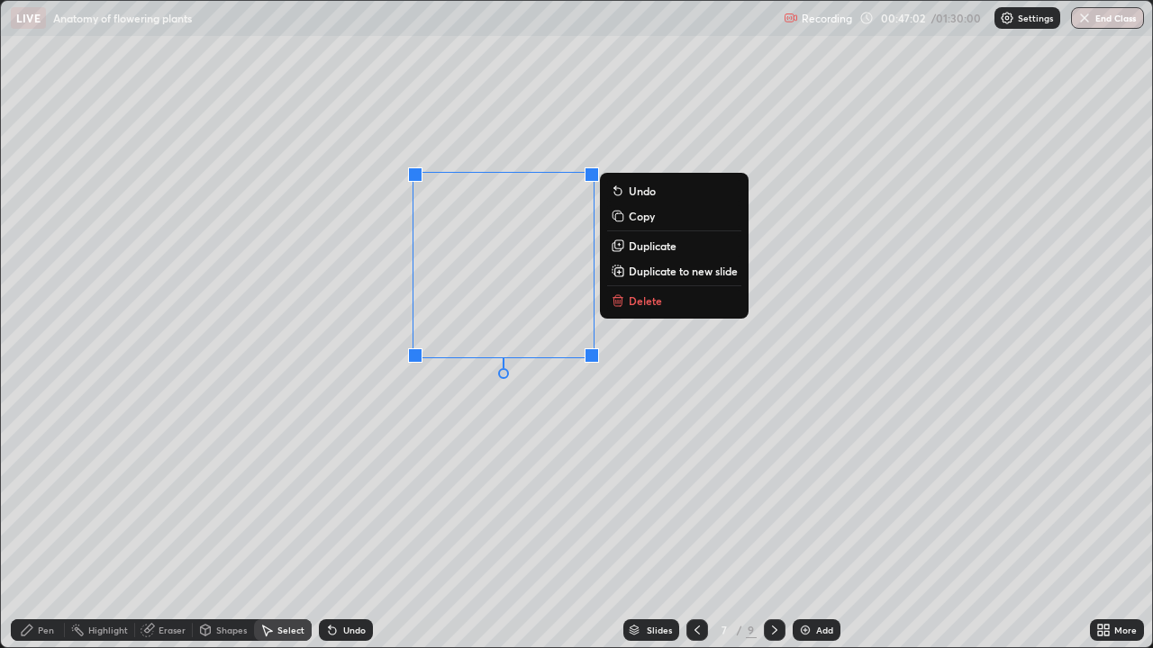
click at [47, 526] on div "Pen" at bounding box center [46, 630] width 16 height 9
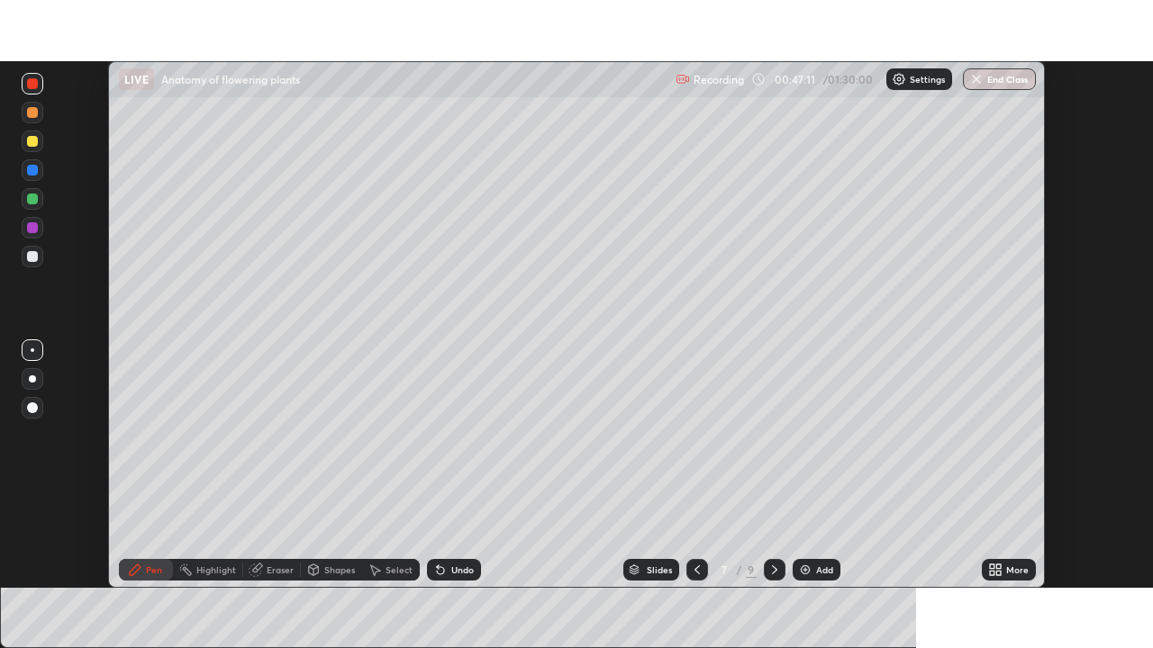
scroll to position [89527, 88901]
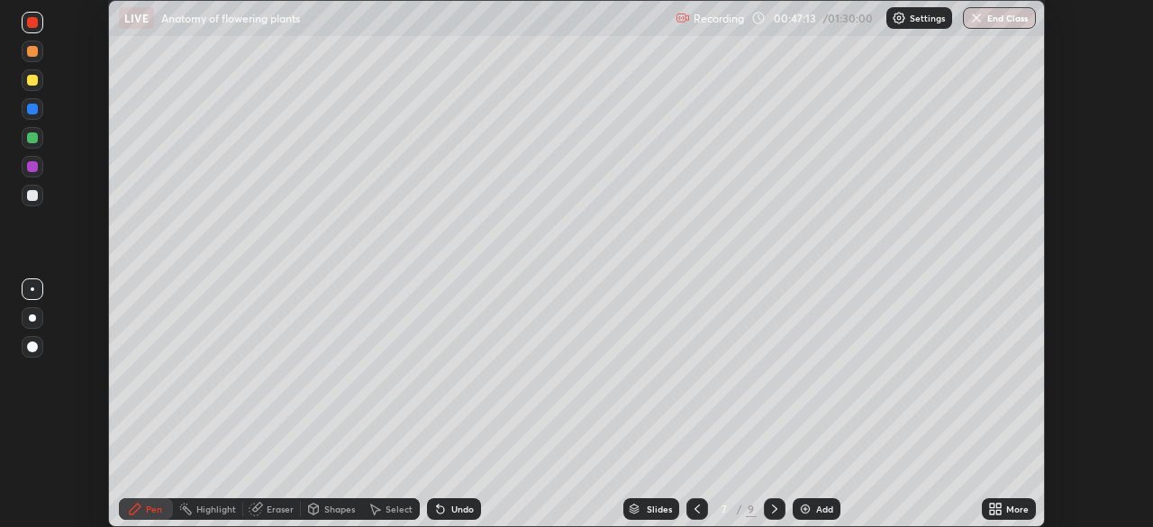
click at [1007, 502] on div "More" at bounding box center [1009, 509] width 54 height 22
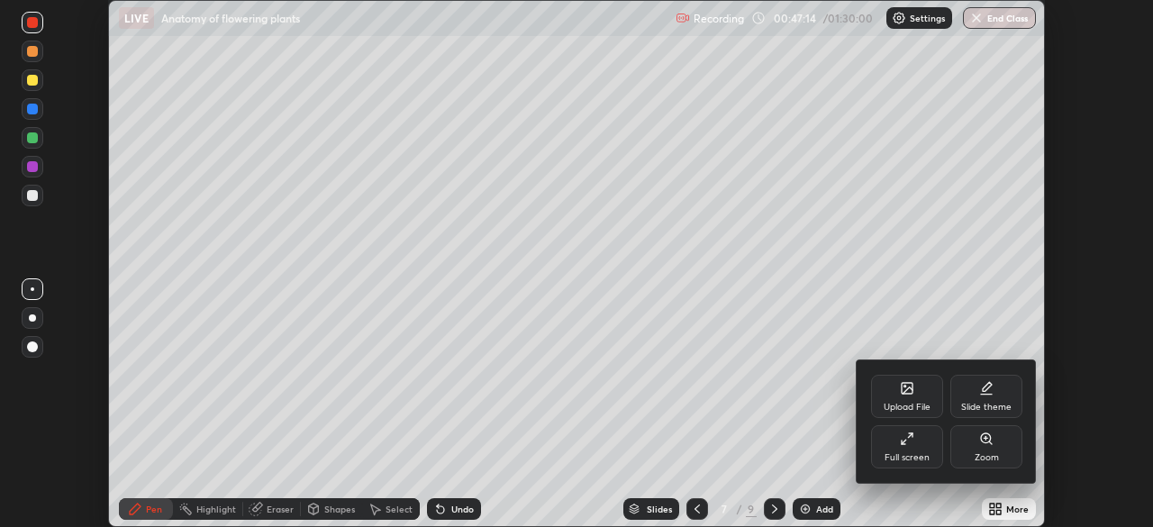
click at [908, 446] on div "Full screen" at bounding box center [907, 446] width 72 height 43
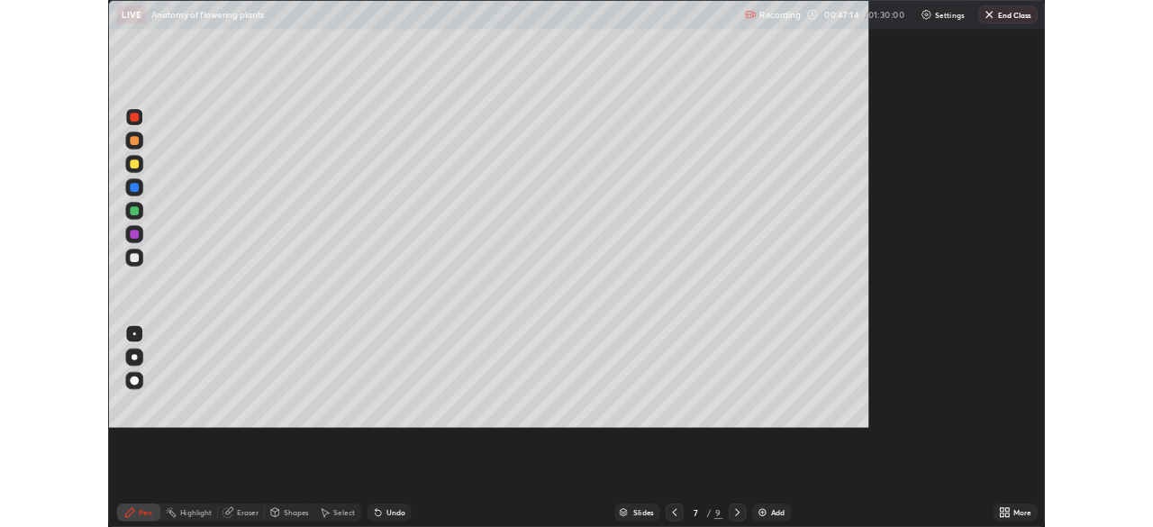
scroll to position [648, 1153]
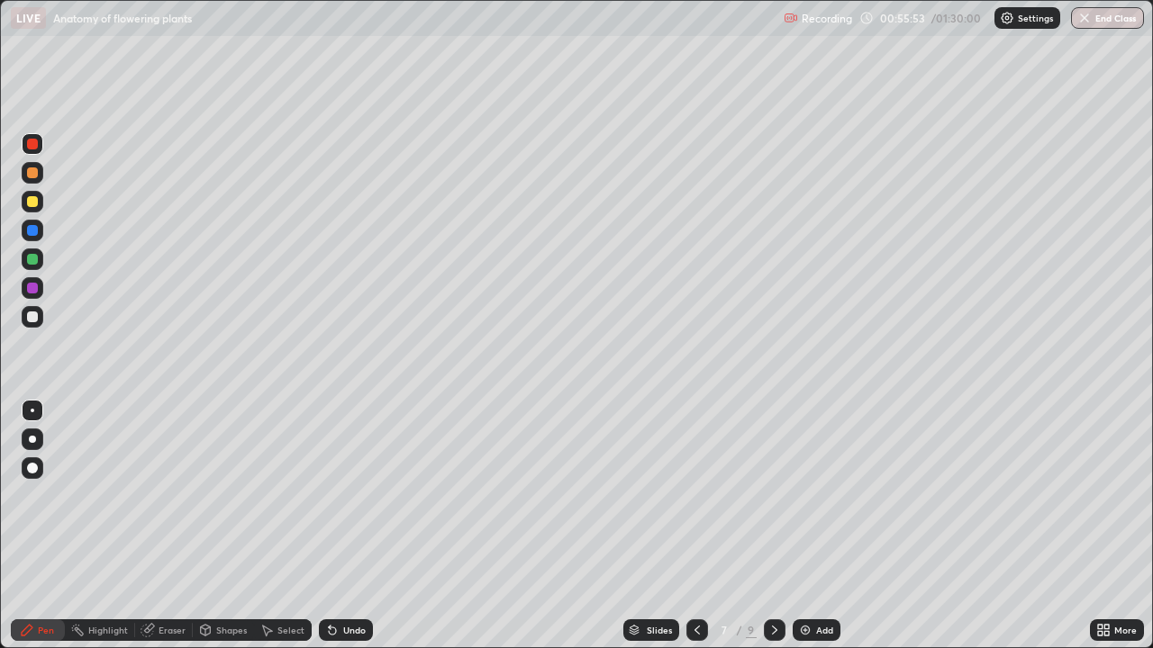
click at [773, 526] on icon at bounding box center [774, 630] width 14 height 14
click at [286, 526] on div "Select" at bounding box center [290, 630] width 27 height 9
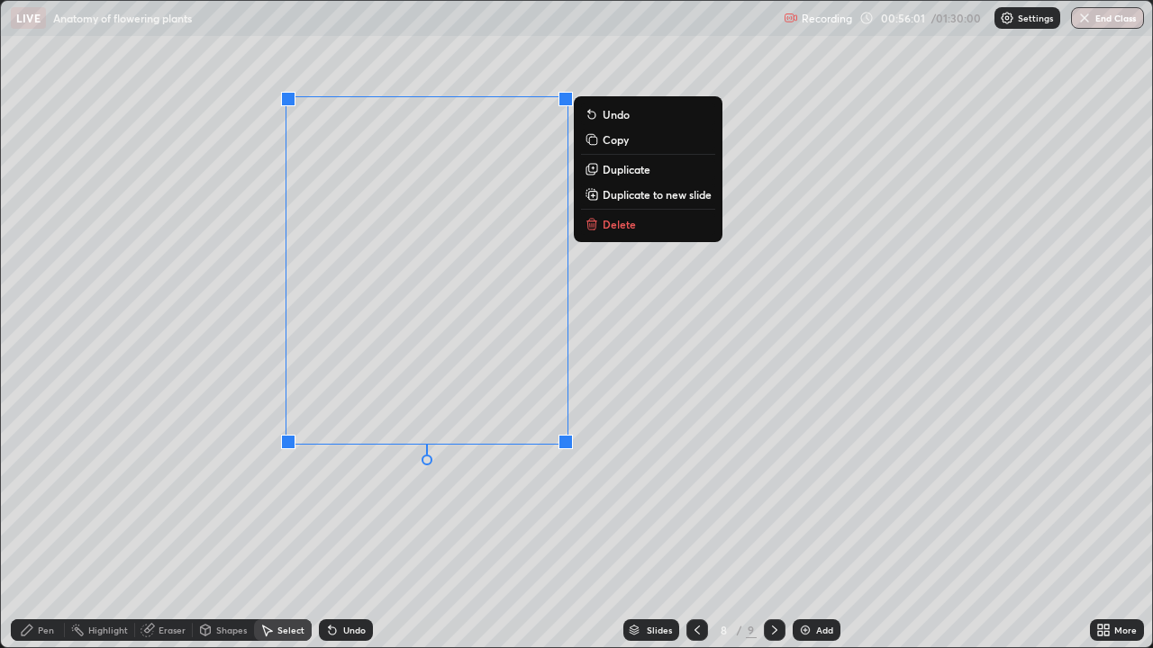
click at [364, 487] on div "0 ° Undo Copy Duplicate Duplicate to new slide Delete" at bounding box center [576, 324] width 1151 height 647
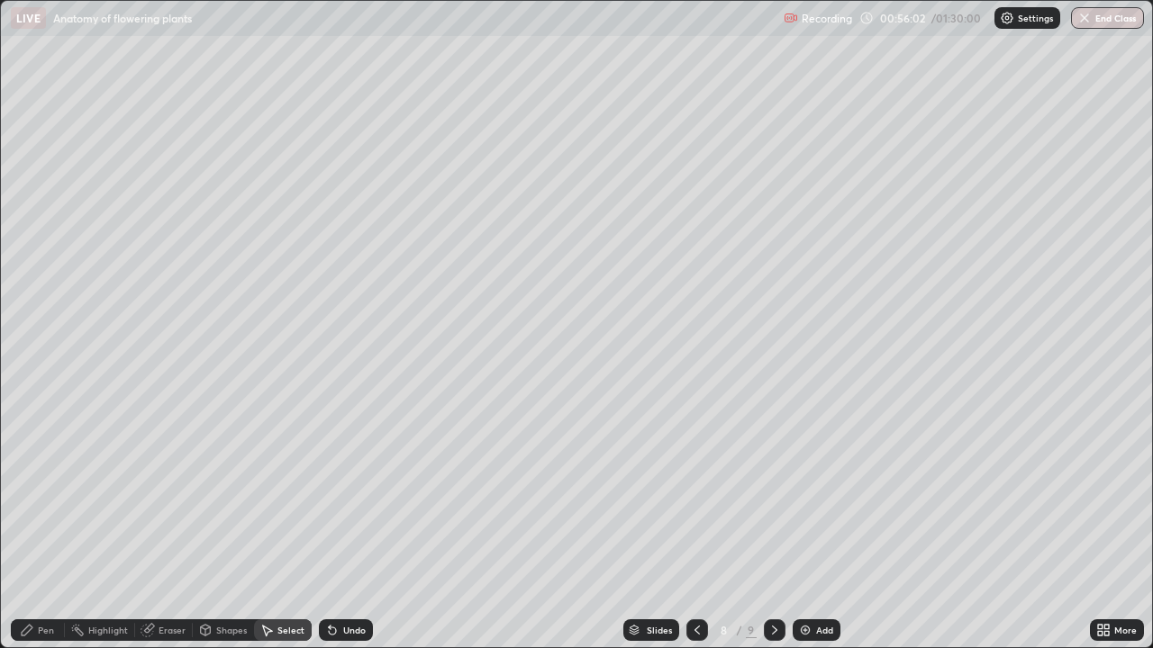
click at [41, 526] on div "Pen" at bounding box center [46, 630] width 16 height 9
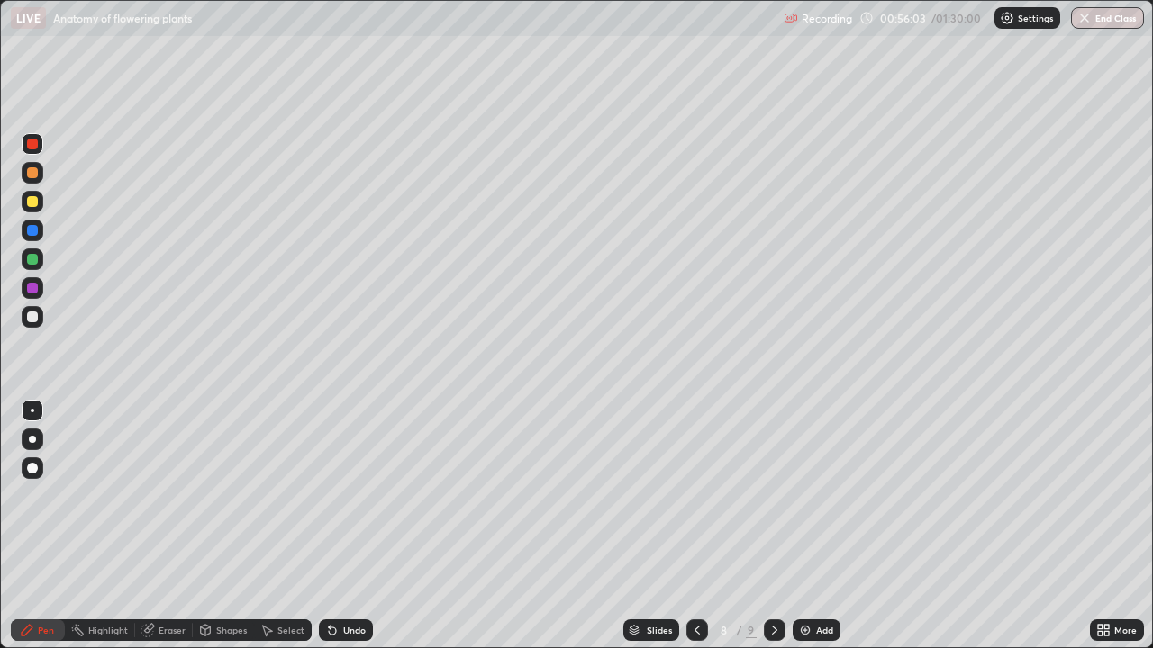
click at [32, 260] on div at bounding box center [32, 259] width 11 height 11
click at [357, 526] on div "Undo" at bounding box center [354, 630] width 23 height 9
click at [352, 526] on div "Undo" at bounding box center [346, 631] width 54 height 22
click at [278, 526] on div "Select" at bounding box center [283, 631] width 58 height 22
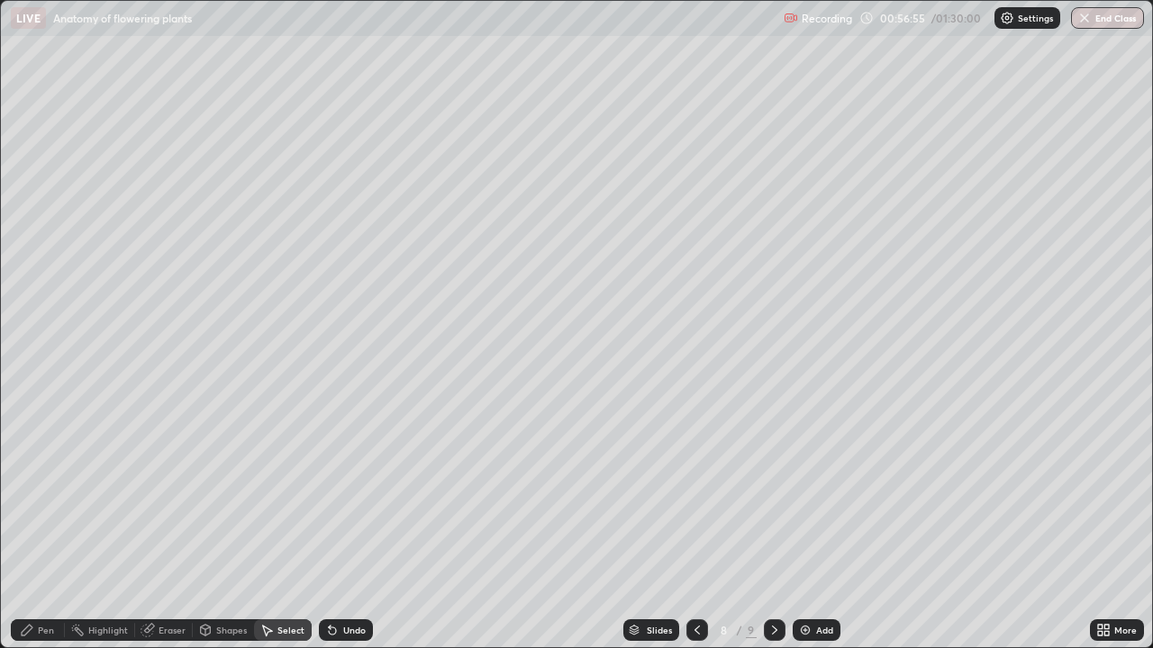
click at [614, 508] on div "0 ° Undo Copy Duplicate Duplicate to new slide Delete" at bounding box center [576, 324] width 1151 height 647
click at [382, 117] on div "0 ° Undo Copy Duplicate Duplicate to new slide Delete" at bounding box center [576, 324] width 1151 height 647
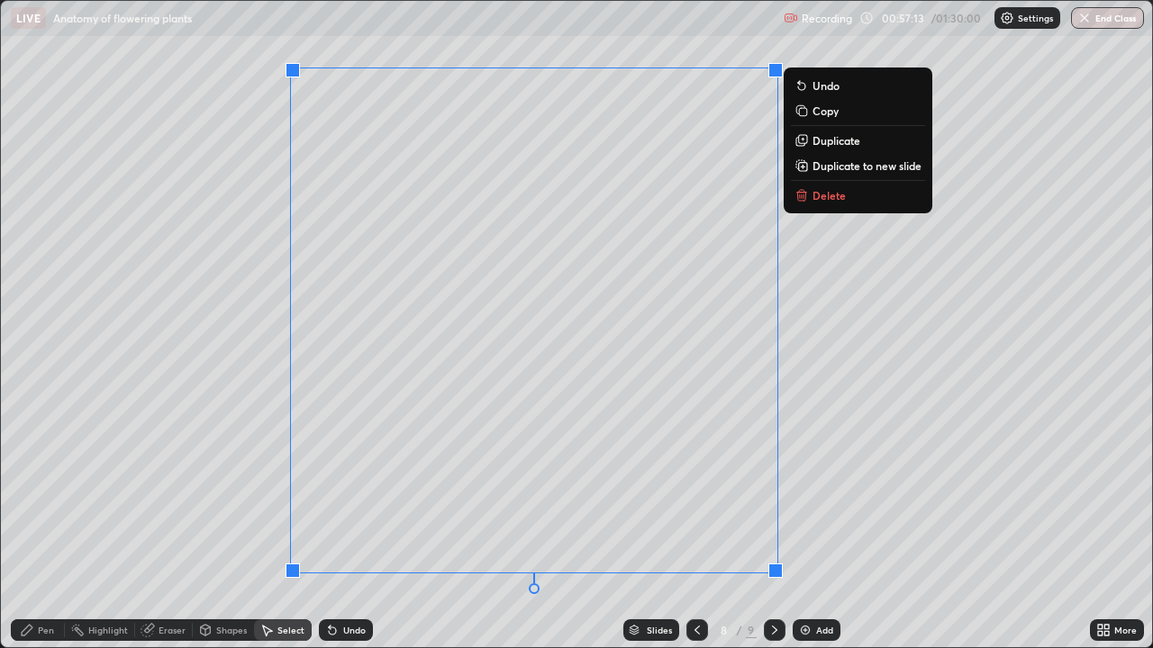
click at [209, 338] on div "0 ° Undo Copy Duplicate Duplicate to new slide Delete" at bounding box center [576, 324] width 1151 height 647
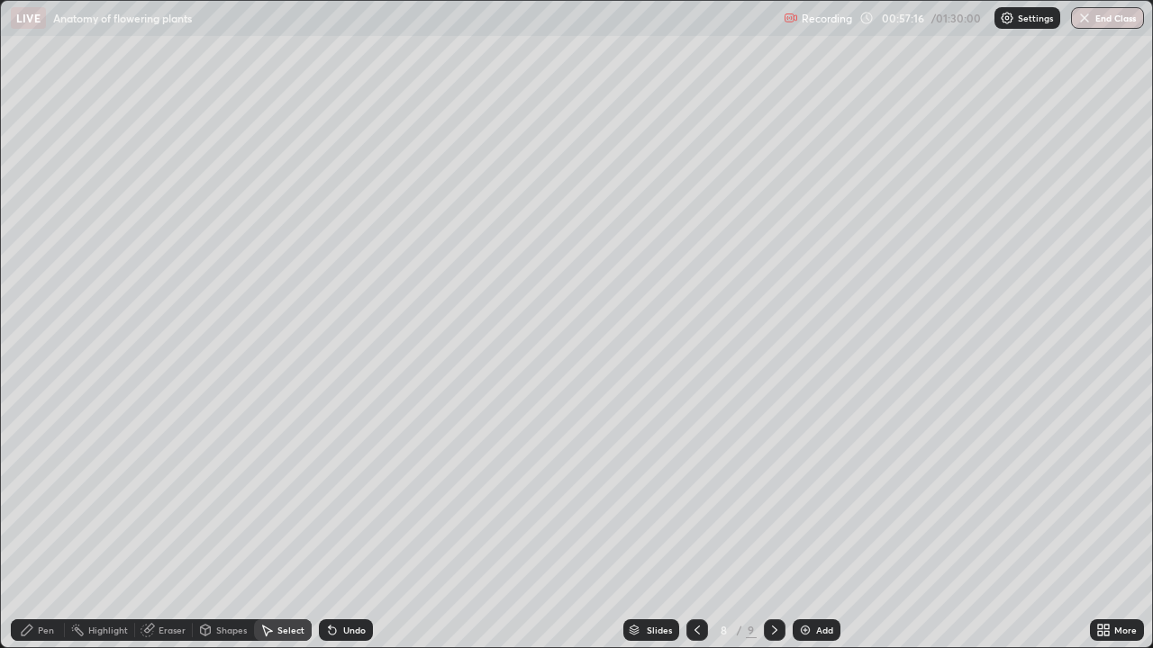
click at [45, 526] on div "Pen" at bounding box center [46, 630] width 16 height 9
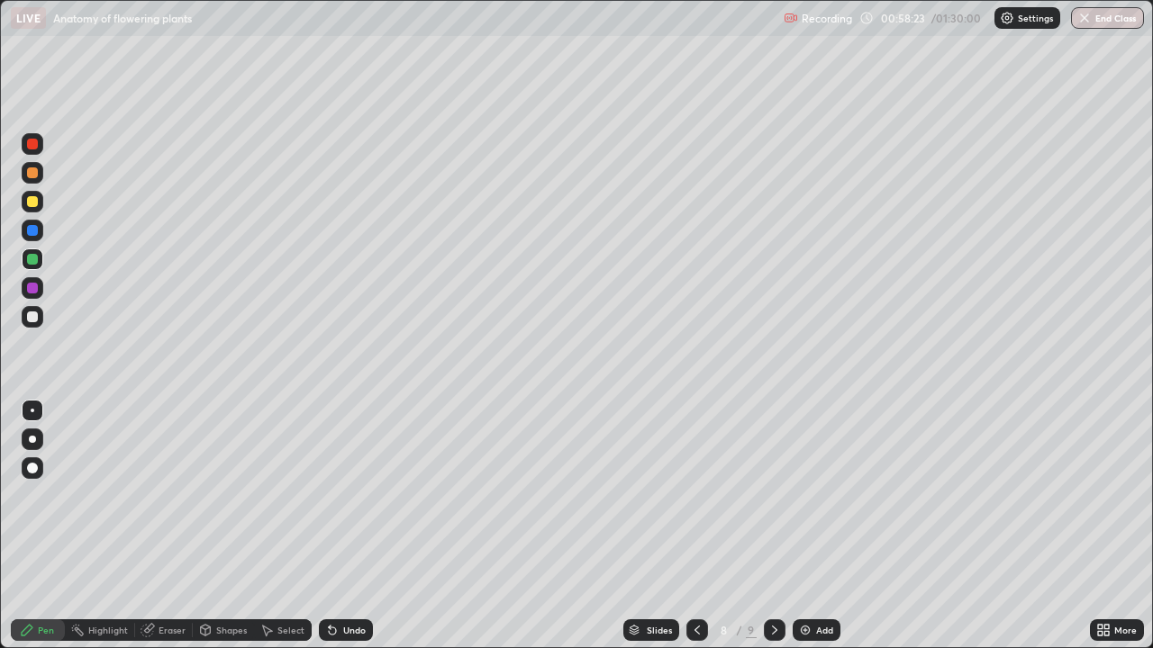
click at [33, 202] on div at bounding box center [32, 201] width 11 height 11
click at [31, 142] on div at bounding box center [32, 144] width 11 height 11
click at [772, 526] on div at bounding box center [775, 631] width 22 height 22
click at [693, 526] on div at bounding box center [697, 631] width 22 height 22
click at [1094, 14] on button "End Class" at bounding box center [1107, 18] width 73 height 22
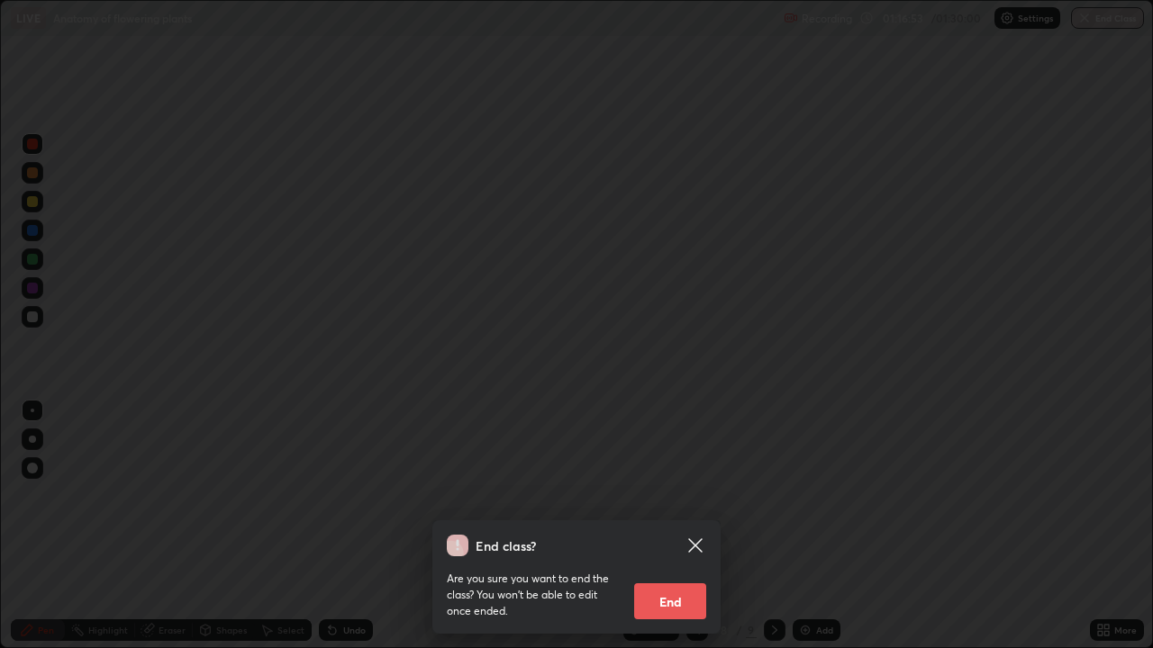
click at [670, 526] on button "End" at bounding box center [670, 602] width 72 height 36
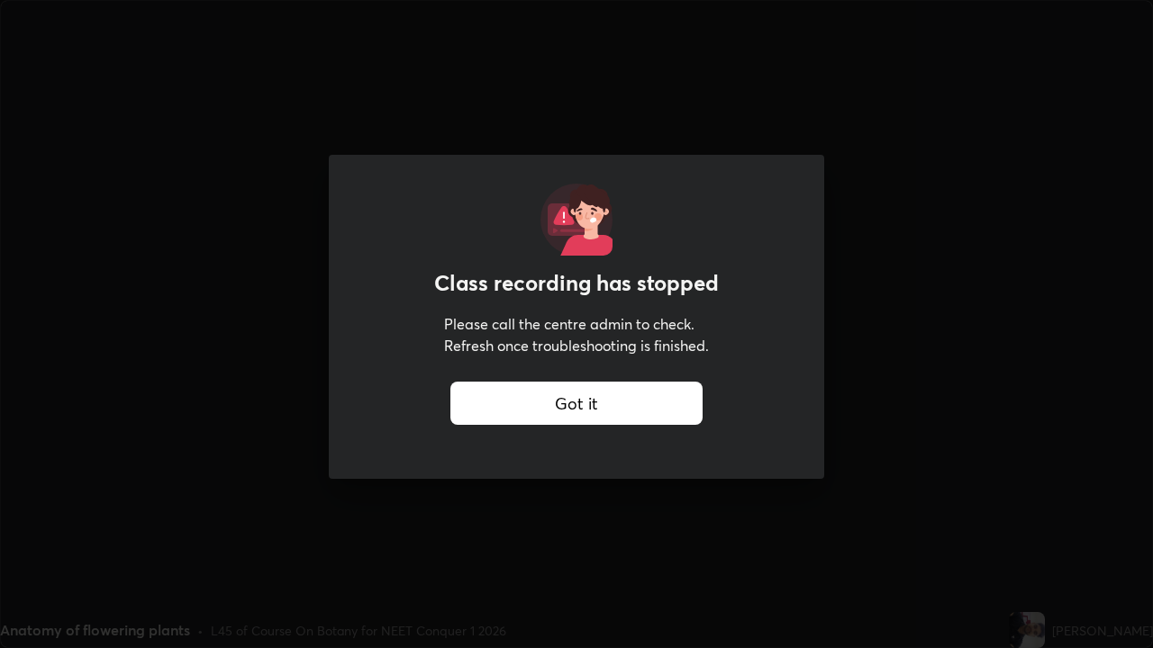
click at [572, 398] on div "Got it" at bounding box center [576, 403] width 252 height 43
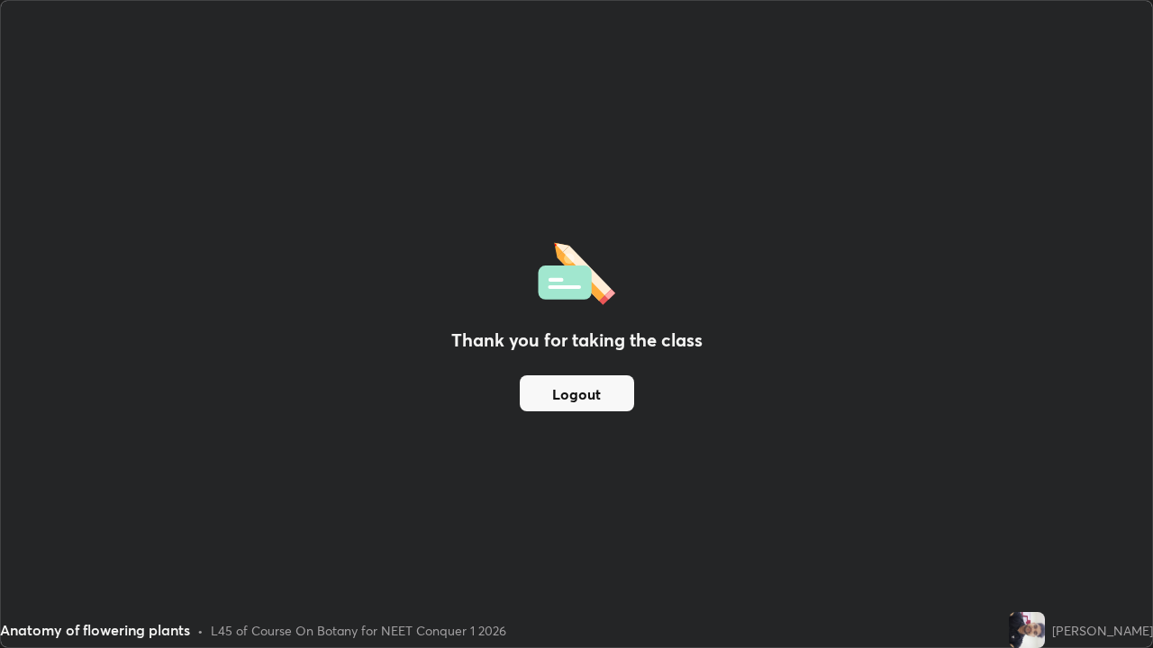
click at [607, 397] on button "Logout" at bounding box center [577, 394] width 114 height 36
click at [620, 399] on button "Logout" at bounding box center [577, 394] width 114 height 36
click at [617, 397] on button "Logout" at bounding box center [577, 394] width 114 height 36
click at [688, 267] on div "Thank you for taking the class Logout" at bounding box center [576, 324] width 1151 height 647
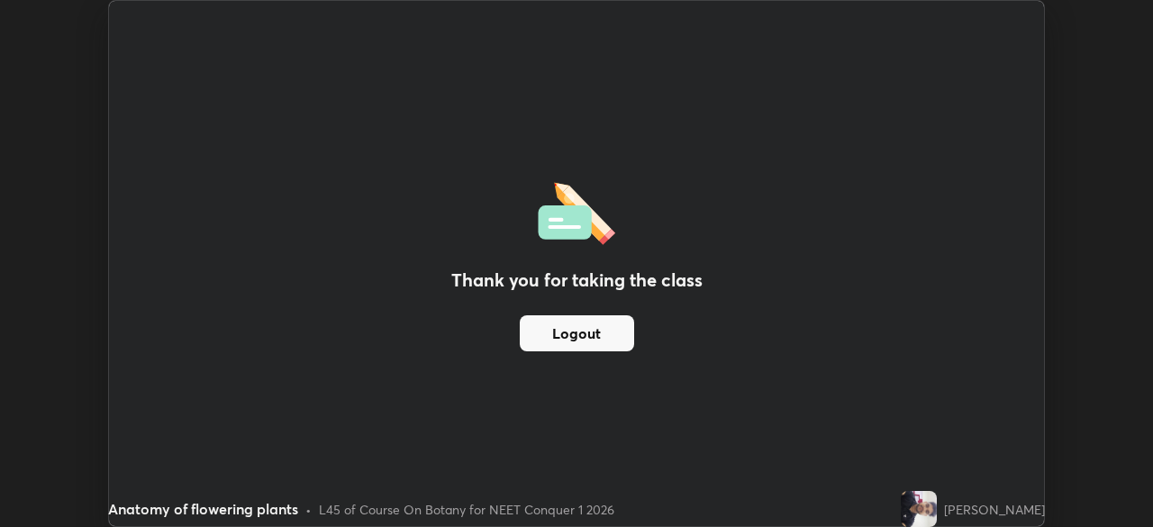
scroll to position [89527, 88901]
click at [570, 331] on button "Logout" at bounding box center [577, 333] width 114 height 36
click at [612, 337] on button "Logout" at bounding box center [577, 333] width 114 height 36
click at [596, 332] on button "Logout" at bounding box center [577, 333] width 114 height 36
click at [937, 507] on img at bounding box center [919, 509] width 36 height 36
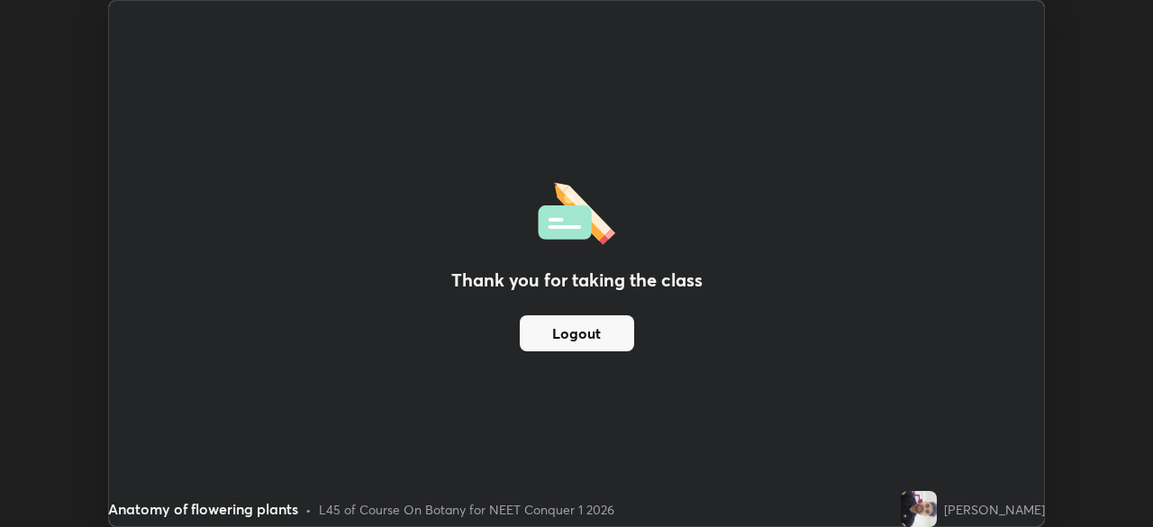
click at [572, 336] on button "Logout" at bounding box center [577, 333] width 114 height 36
click at [583, 334] on button "Logout" at bounding box center [577, 333] width 114 height 36
